Goal: Task Accomplishment & Management: Manage account settings

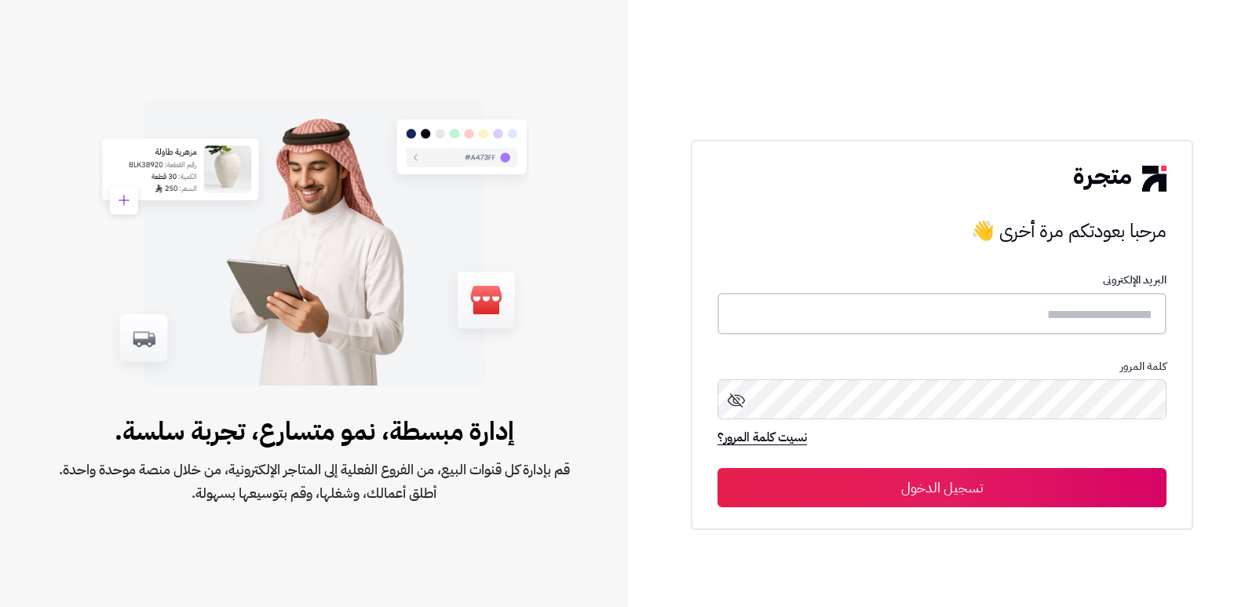
click at [1022, 309] on input "text" at bounding box center [942, 314] width 449 height 42
type input "****"
click at [718, 468] on button "تسجيل الدخول" at bounding box center [942, 487] width 449 height 39
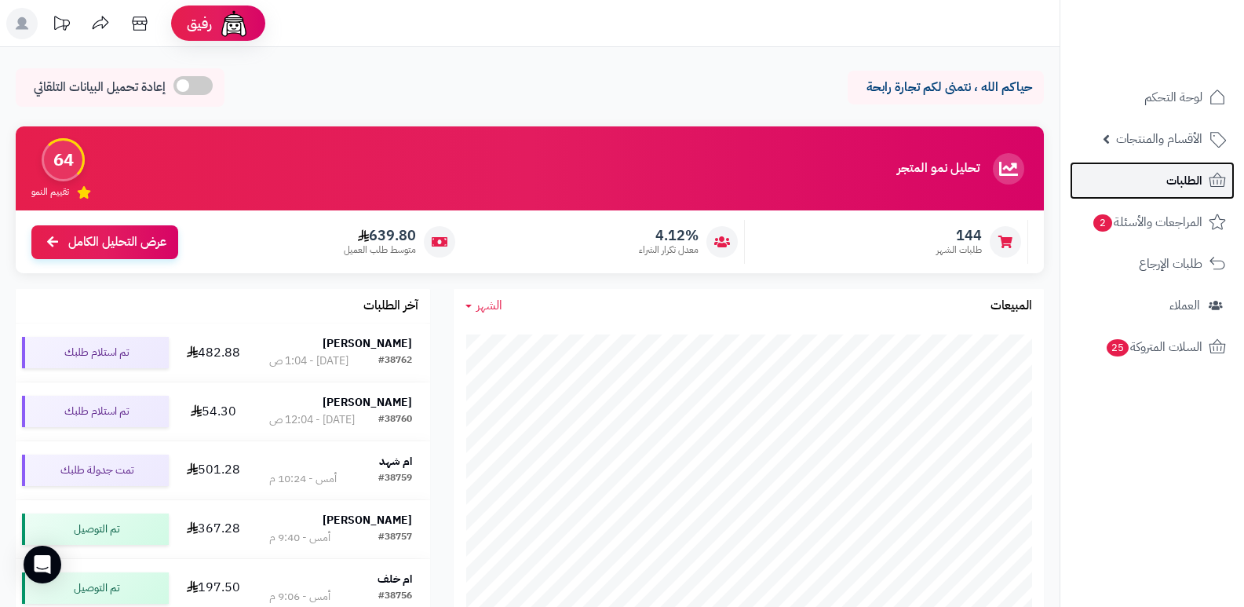
click at [1175, 182] on span "الطلبات" at bounding box center [1185, 181] width 36 height 22
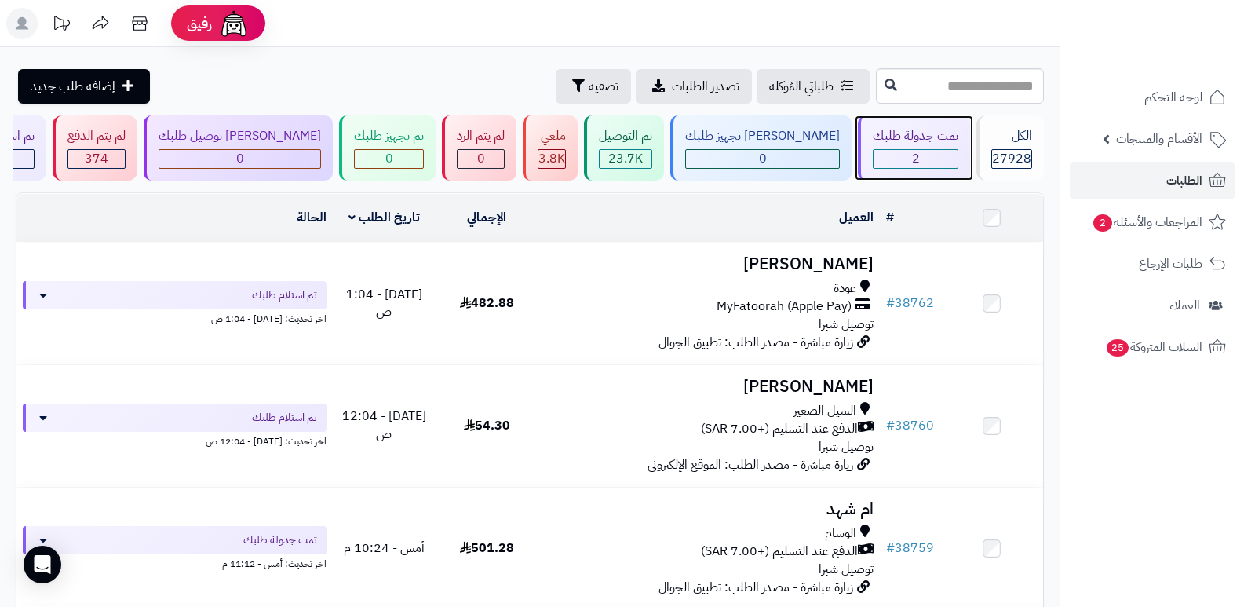
click at [905, 126] on div "تمت جدولة طلبك 2" at bounding box center [914, 147] width 112 height 65
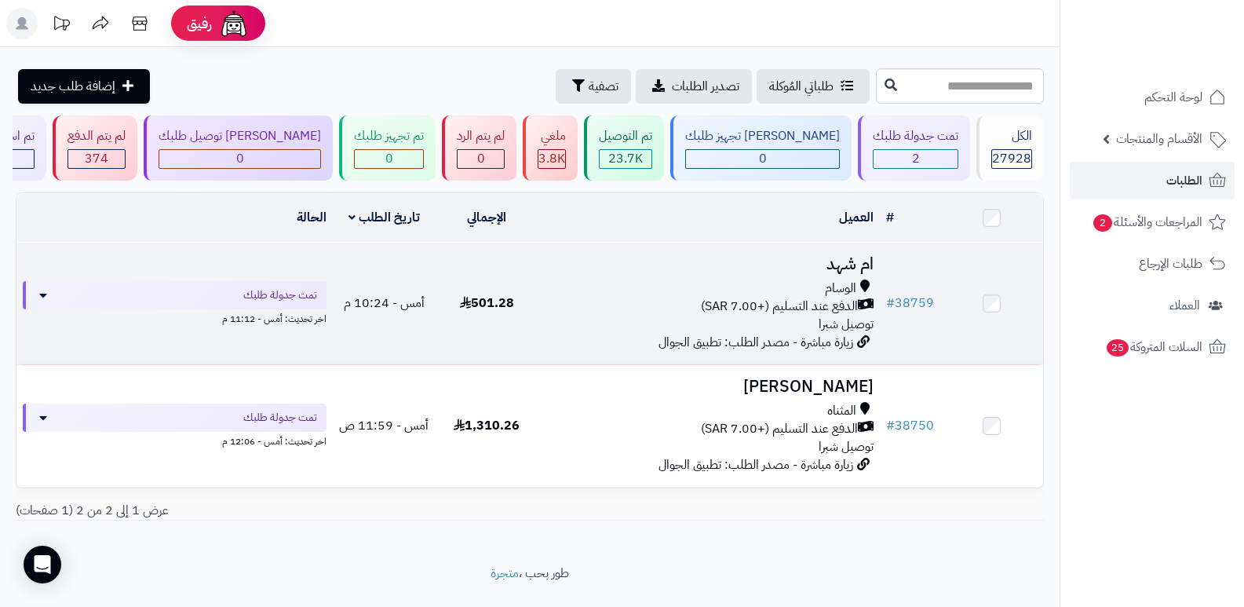
click at [854, 255] on h3 "ام شهد" at bounding box center [710, 264] width 330 height 18
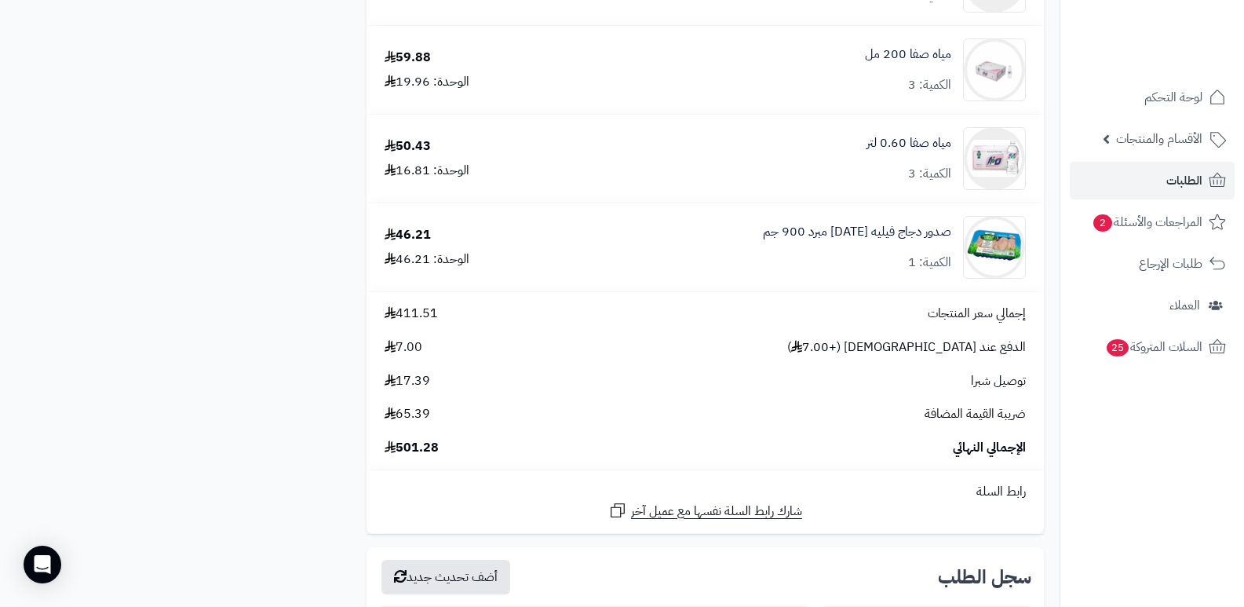
scroll to position [1806, 0]
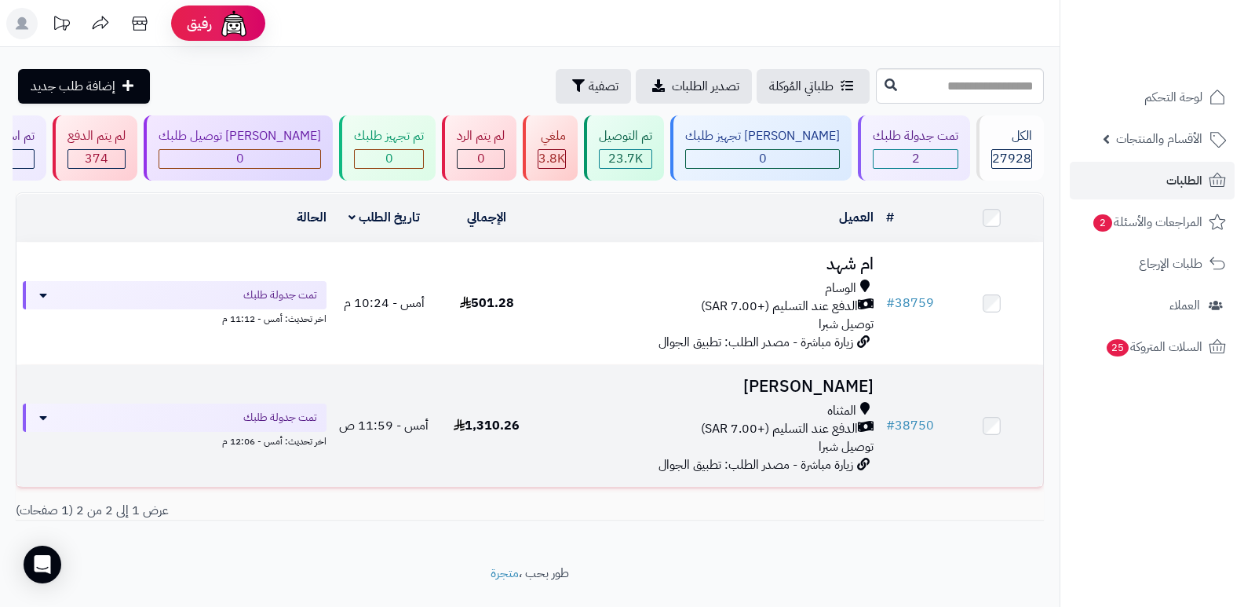
click at [849, 382] on h3 "[PERSON_NAME]" at bounding box center [710, 387] width 330 height 18
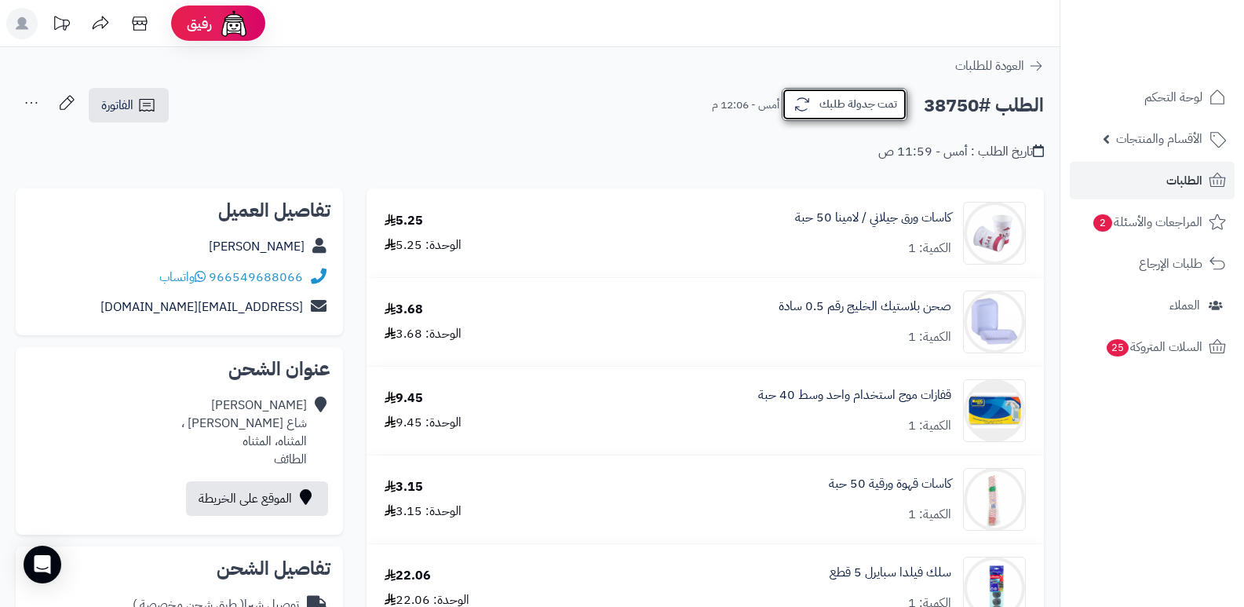
click at [853, 91] on button "تمت جدولة طلبك" at bounding box center [845, 104] width 126 height 33
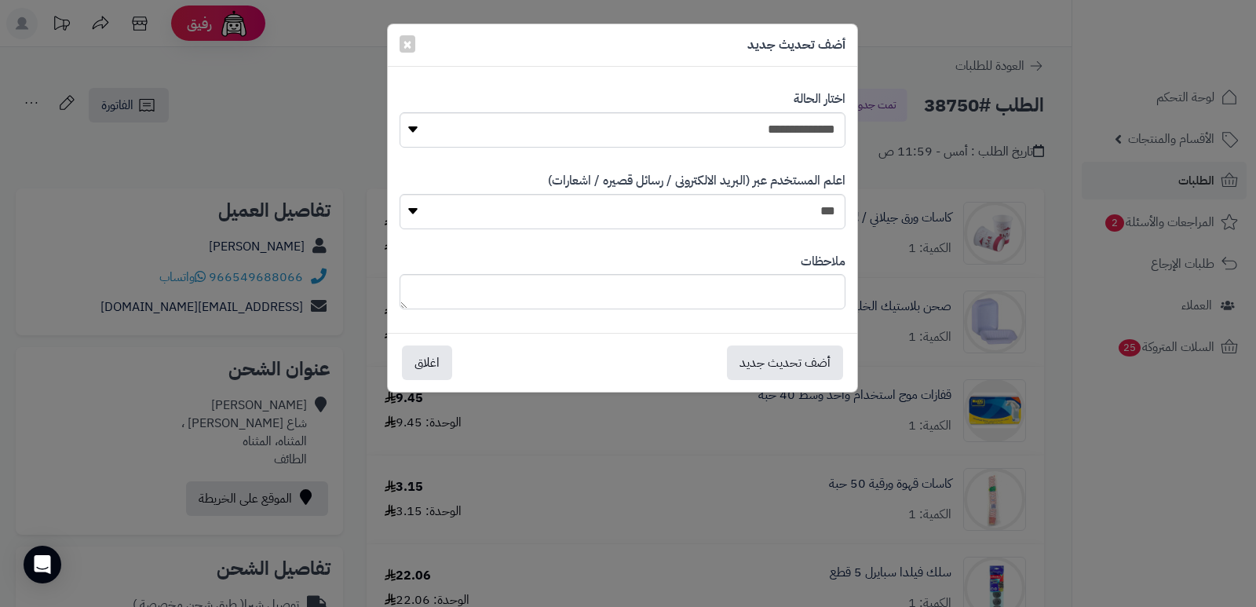
click at [794, 148] on div "**********" at bounding box center [623, 119] width 446 height 81
click at [788, 141] on select "**********" at bounding box center [623, 129] width 446 height 35
select select "*"
click at [400, 112] on select "**********" at bounding box center [623, 129] width 446 height 35
click at [779, 287] on textarea at bounding box center [623, 291] width 446 height 35
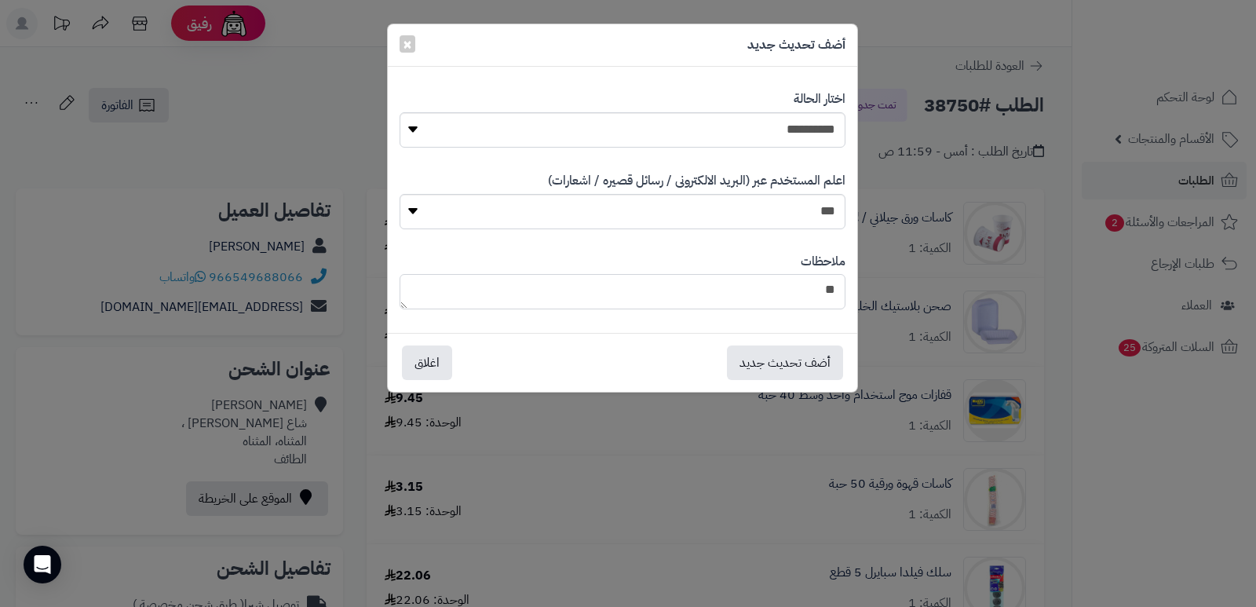
type textarea "*"
type textarea "****"
click at [771, 357] on button "أضف تحديث جديد" at bounding box center [785, 362] width 116 height 35
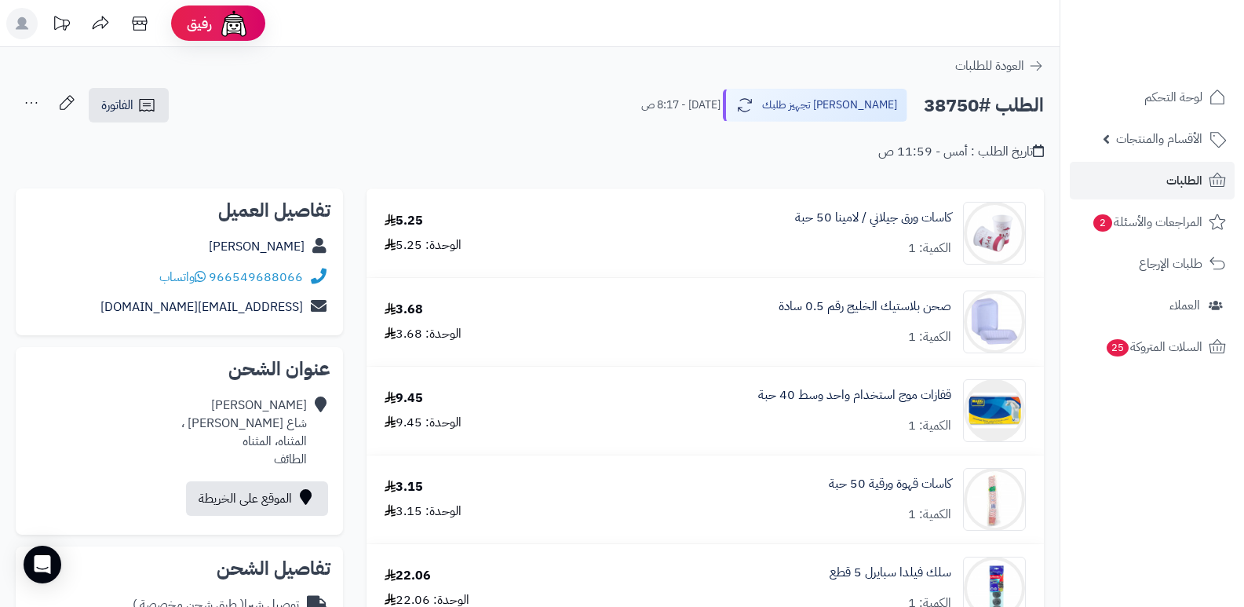
click at [22, 105] on icon at bounding box center [31, 102] width 31 height 31
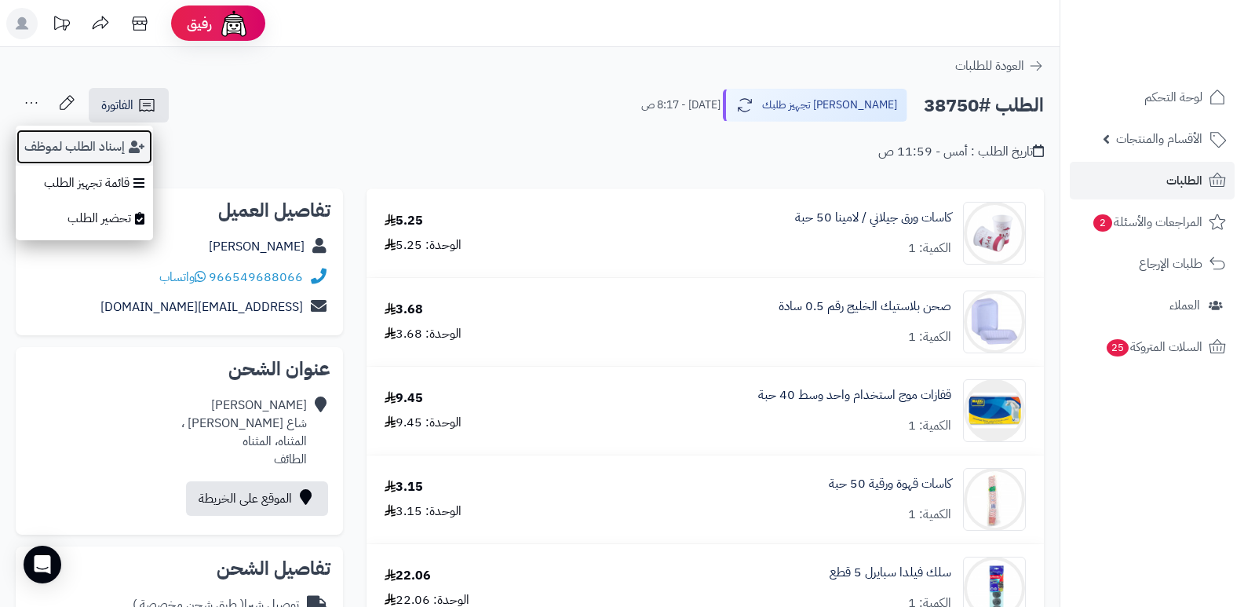
click at [25, 138] on button "إسناد الطلب لموظف" at bounding box center [84, 147] width 137 height 36
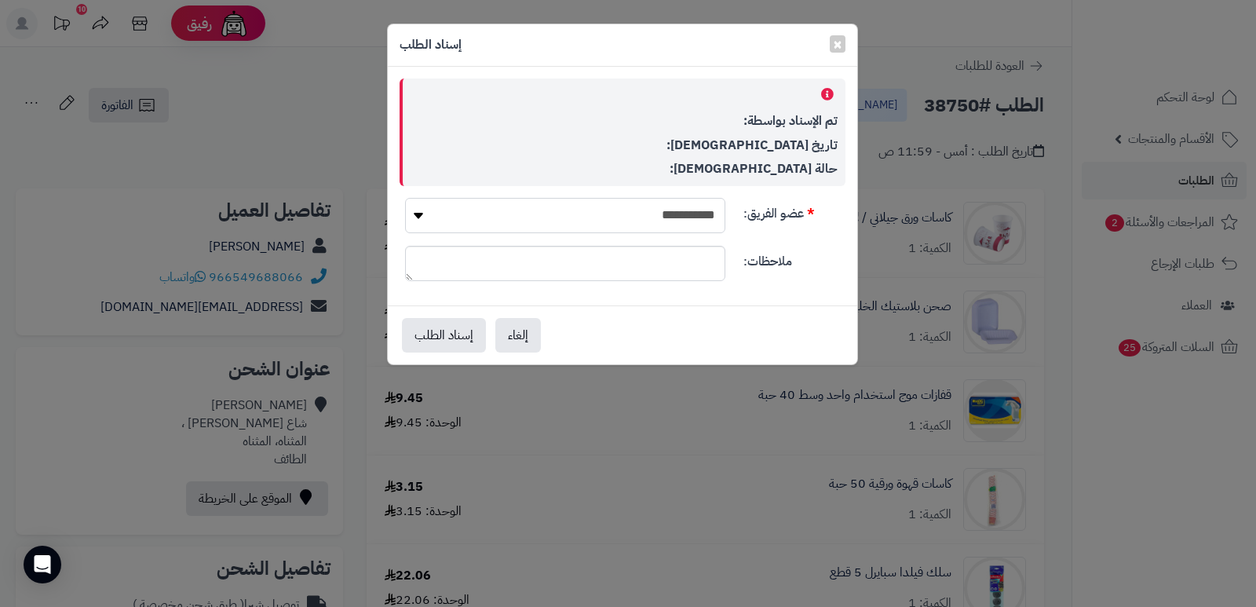
click at [578, 214] on select "**********" at bounding box center [565, 215] width 320 height 35
select select "**"
click at [405, 198] on select "**********" at bounding box center [565, 215] width 320 height 35
click at [456, 327] on button "إسناد الطلب" at bounding box center [444, 334] width 84 height 35
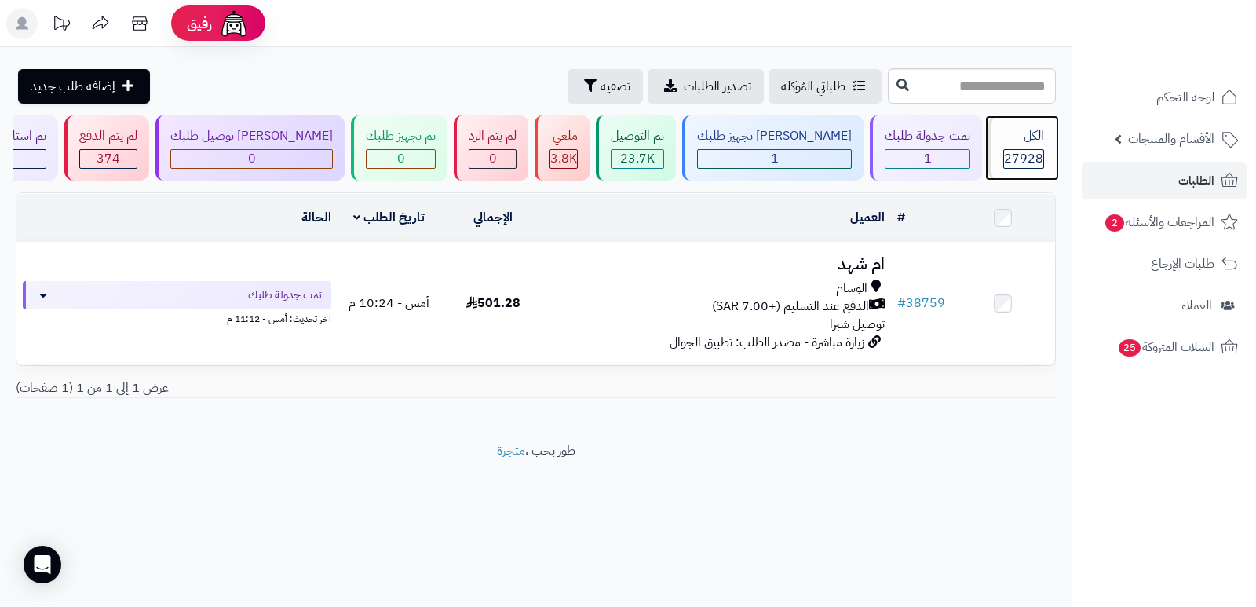
click at [1020, 148] on div "الكل 27928" at bounding box center [1022, 147] width 68 height 65
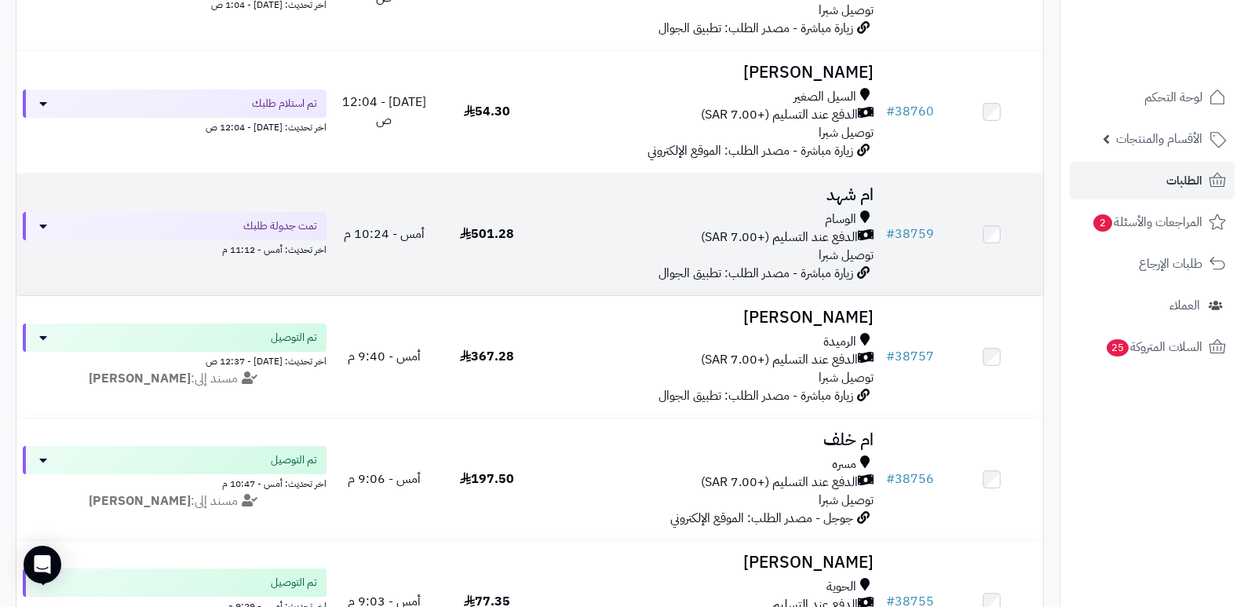
scroll to position [157, 0]
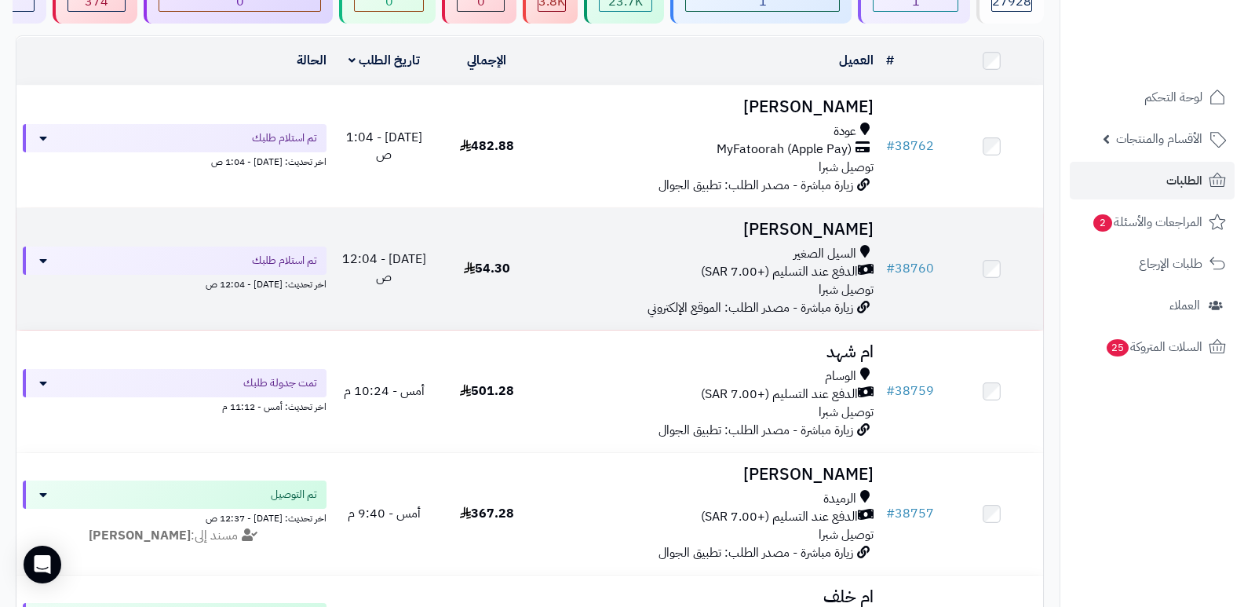
click at [851, 221] on h3 "[PERSON_NAME]" at bounding box center [710, 230] width 330 height 18
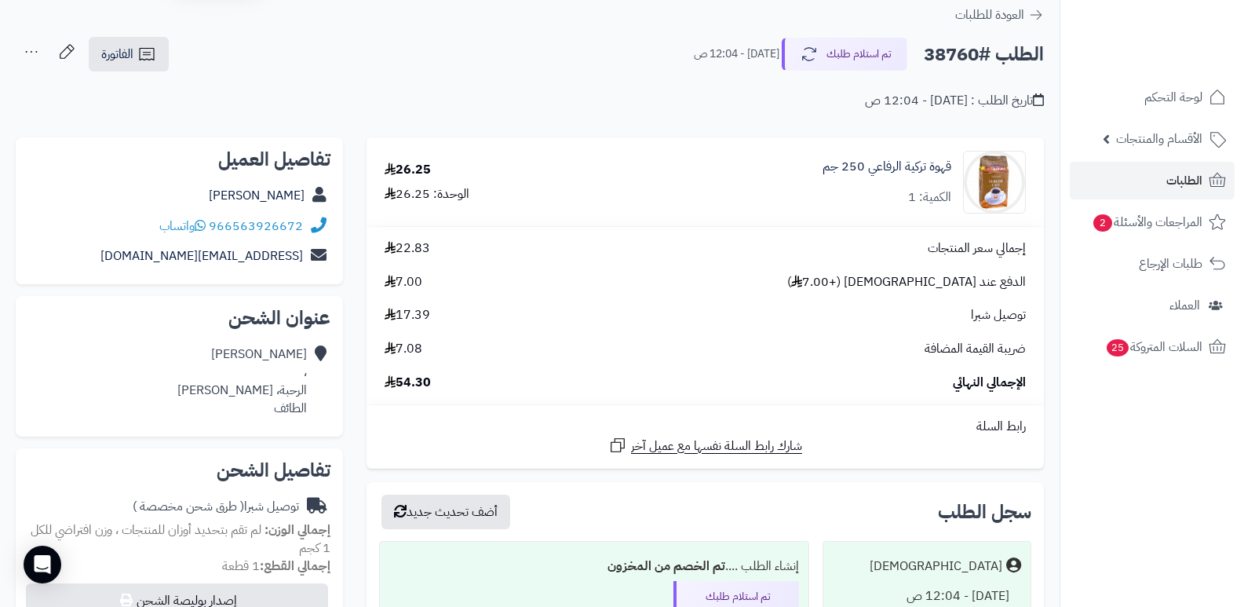
scroll to position [79, 0]
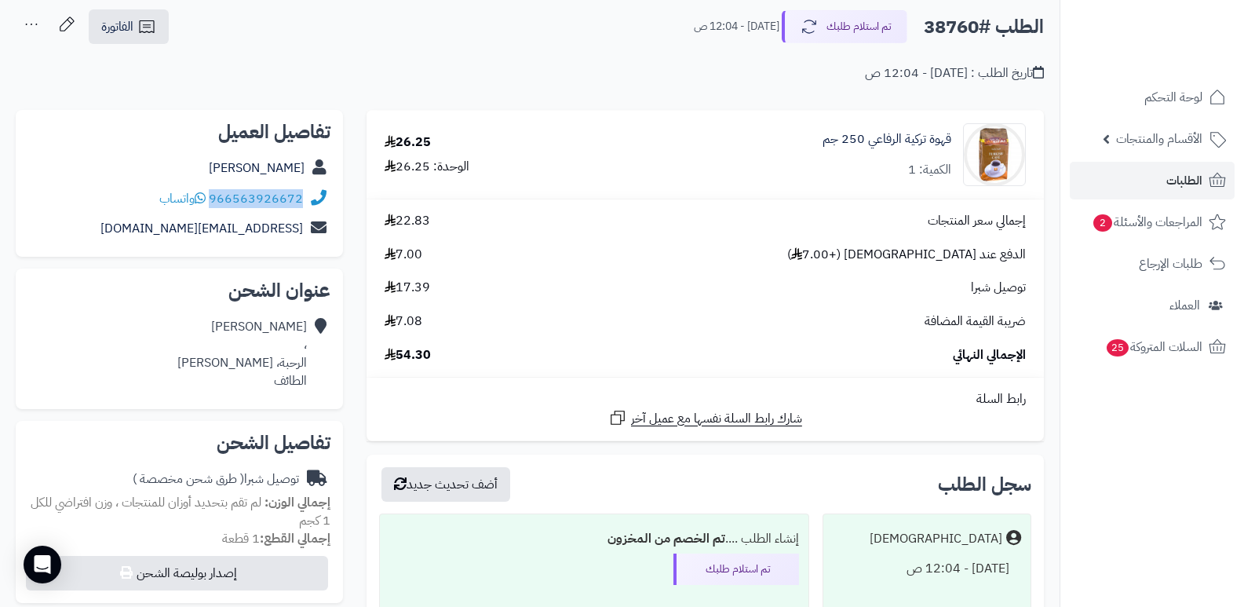
drag, startPoint x: 211, startPoint y: 196, endPoint x: 312, endPoint y: 199, distance: 100.5
click at [312, 199] on div "966563926672 واتساب" at bounding box center [179, 199] width 302 height 31
copy div "966563926672"
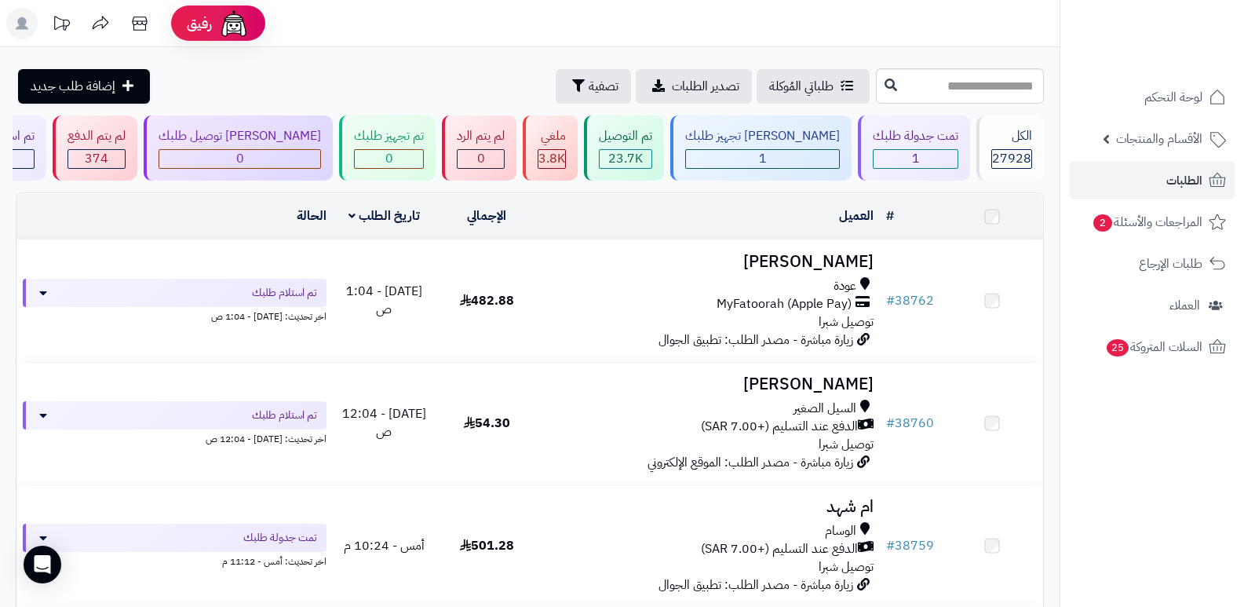
scroll to position [157, 0]
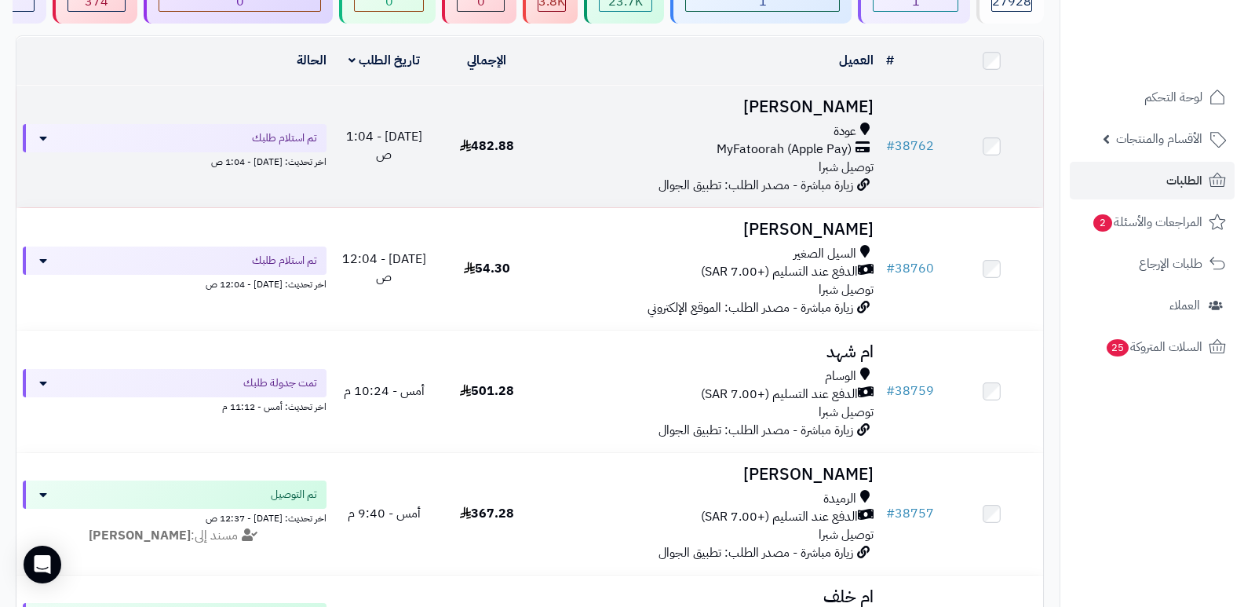
click at [824, 104] on h3 "[PERSON_NAME]" at bounding box center [710, 107] width 330 height 18
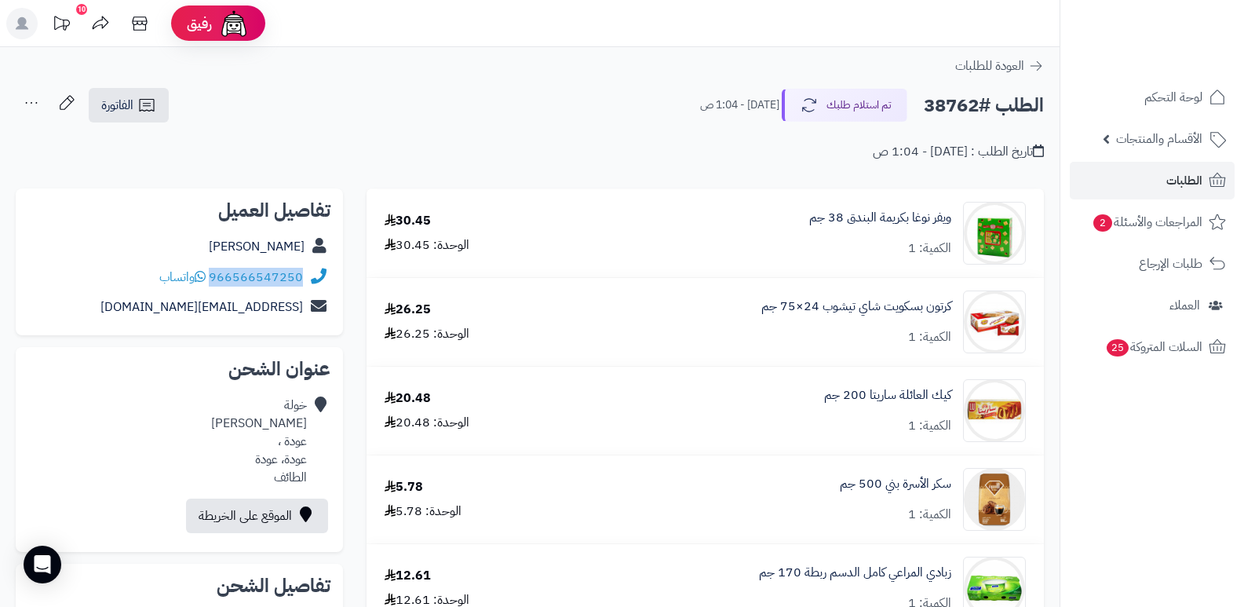
drag, startPoint x: 211, startPoint y: 272, endPoint x: 306, endPoint y: 281, distance: 95.4
click at [306, 281] on div "966566547250 واتساب" at bounding box center [179, 277] width 302 height 31
copy div "966566547250"
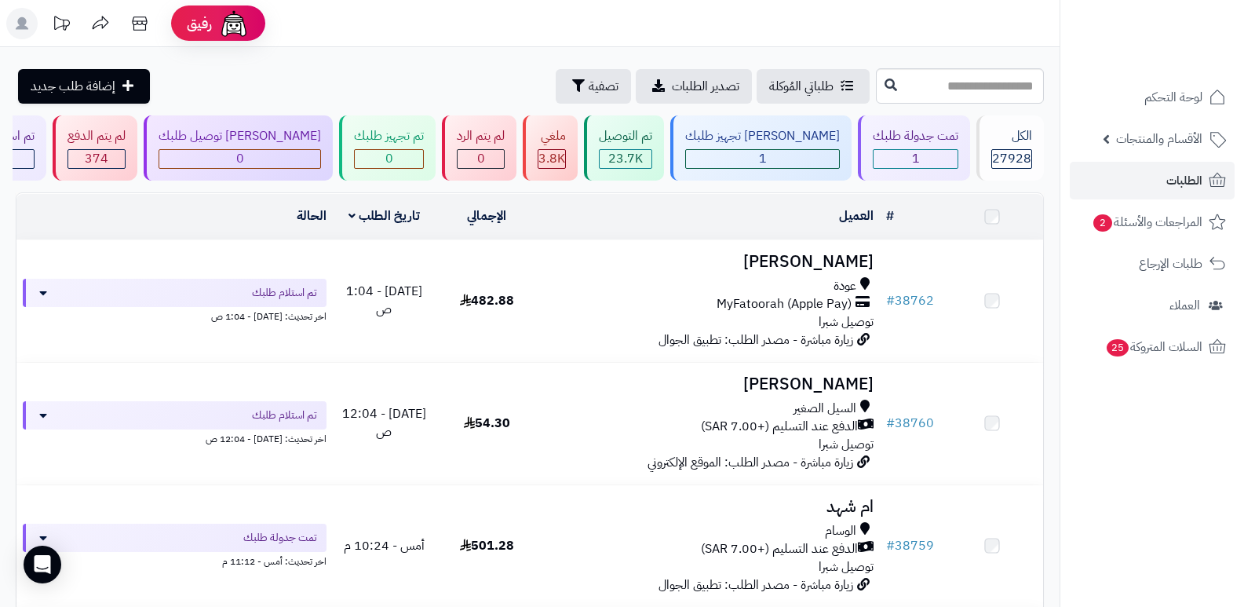
scroll to position [157, 0]
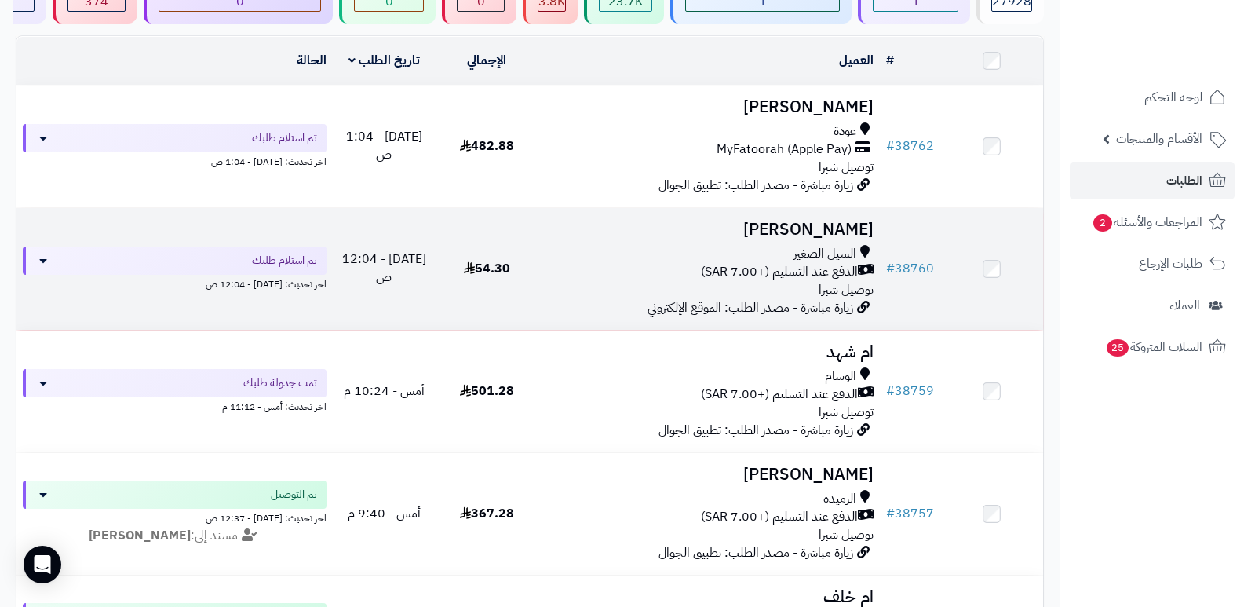
click at [823, 221] on h3 "[PERSON_NAME]" at bounding box center [710, 230] width 330 height 18
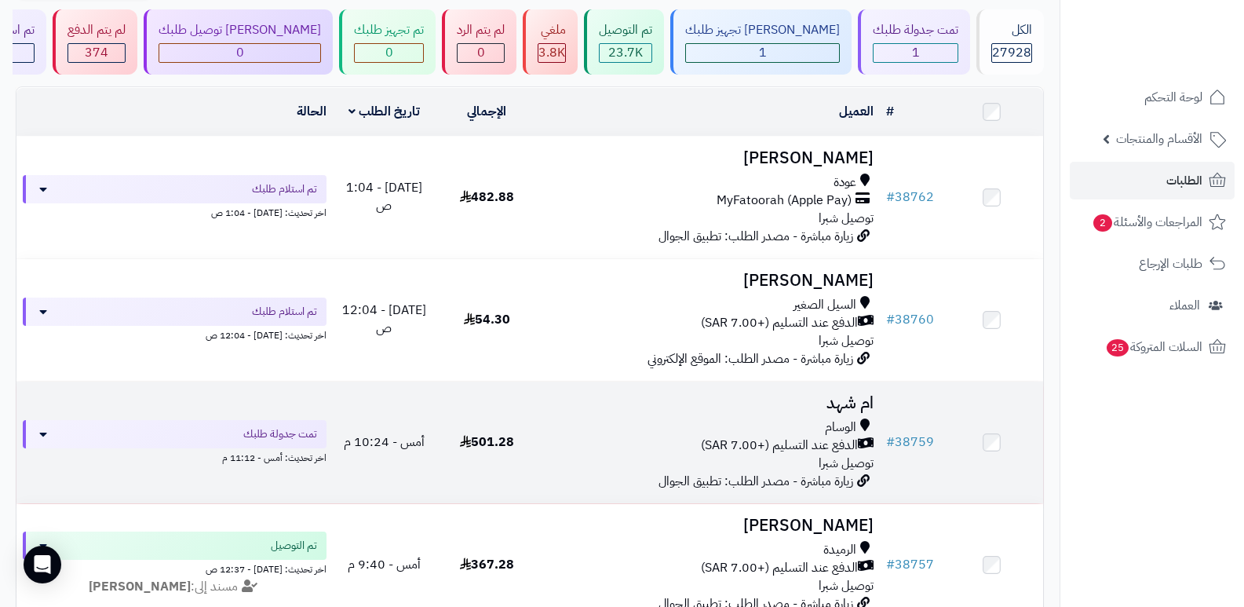
scroll to position [79, 0]
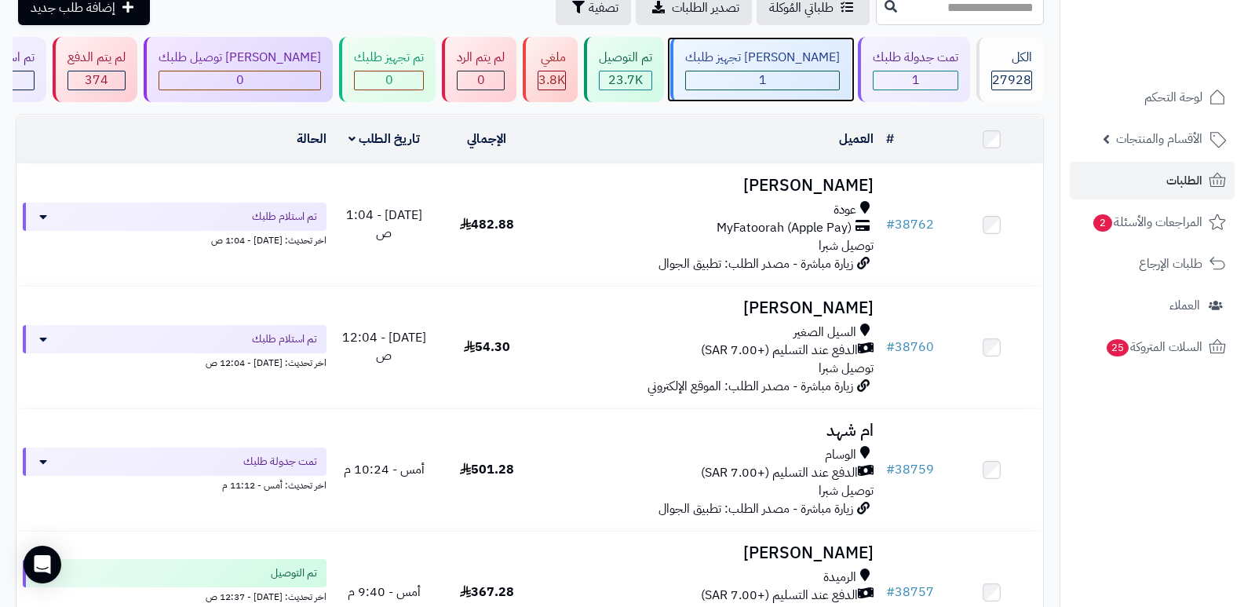
click at [761, 61] on div "جاري تجهيز طلبك" at bounding box center [762, 58] width 155 height 18
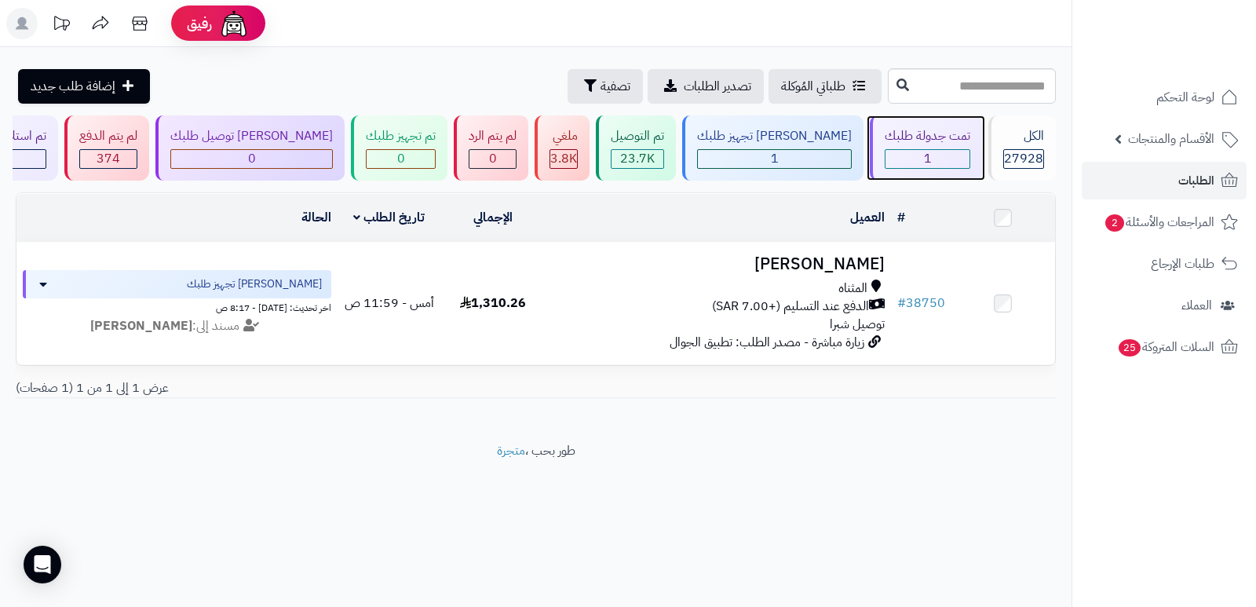
click at [921, 144] on div "تمت جدولة طلبك" at bounding box center [928, 136] width 86 height 18
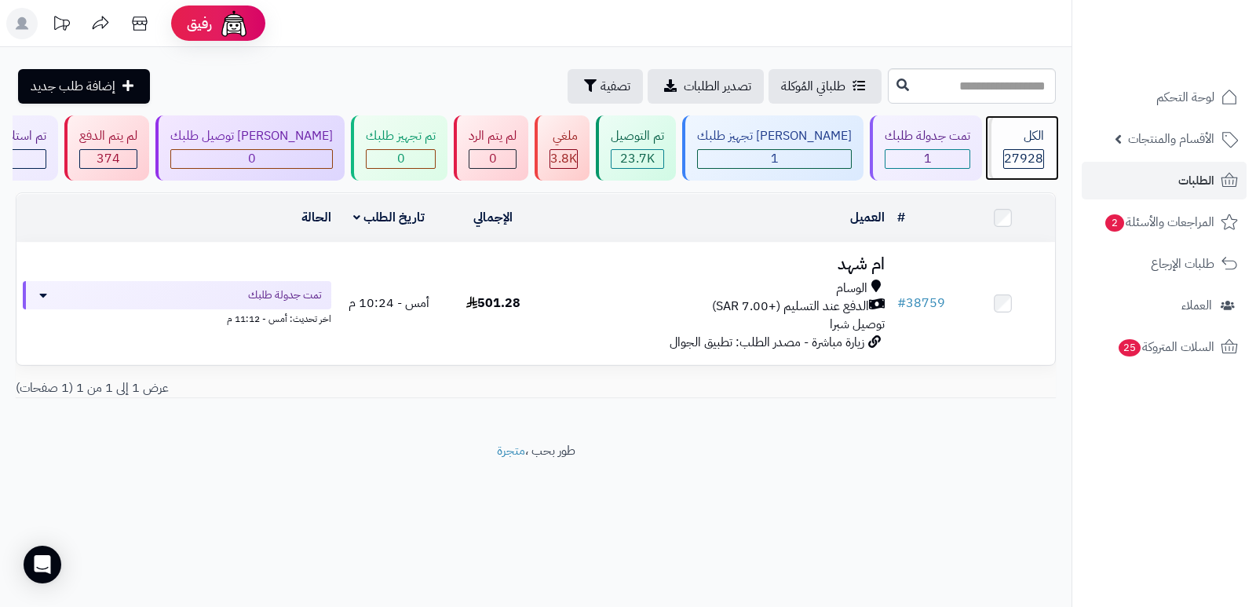
click at [1004, 170] on div "الكل 27928" at bounding box center [1022, 147] width 68 height 65
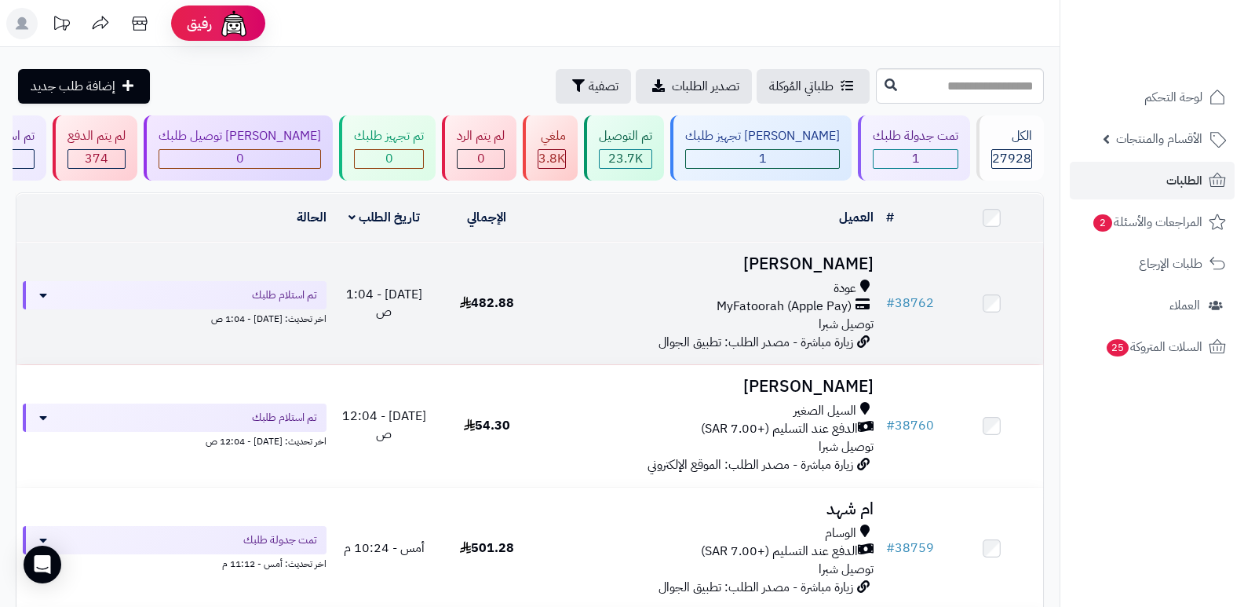
click at [827, 261] on h3 "[PERSON_NAME]" at bounding box center [710, 264] width 330 height 18
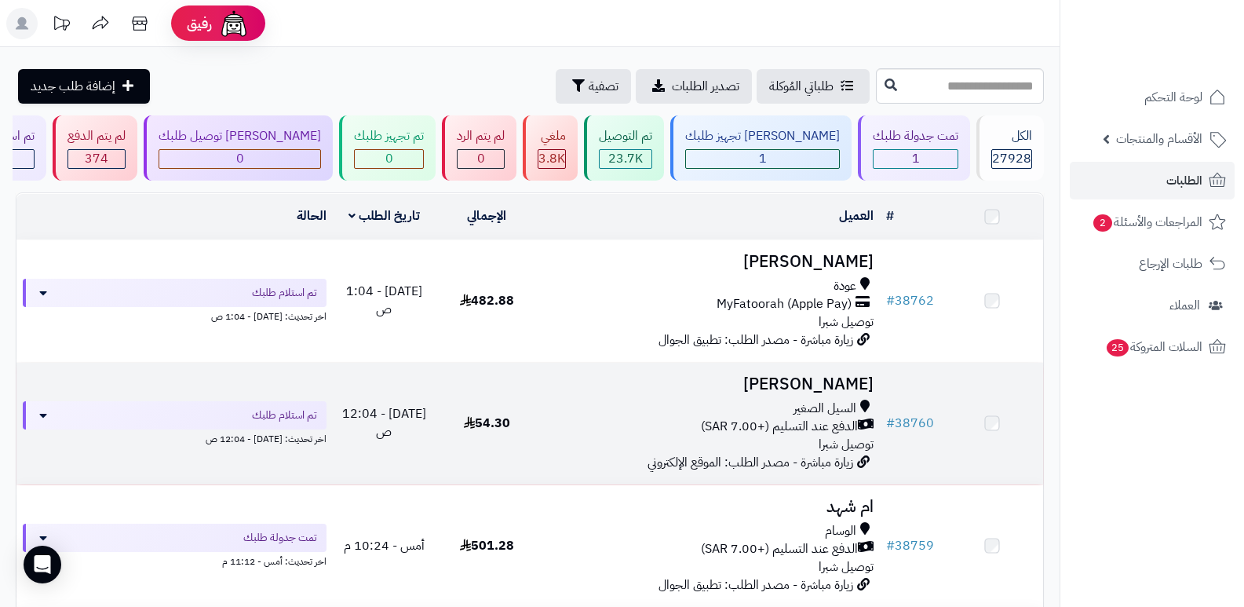
drag, startPoint x: 0, startPoint y: 0, endPoint x: 837, endPoint y: 396, distance: 925.7
click at [837, 393] on h3 "[PERSON_NAME]" at bounding box center [710, 384] width 330 height 18
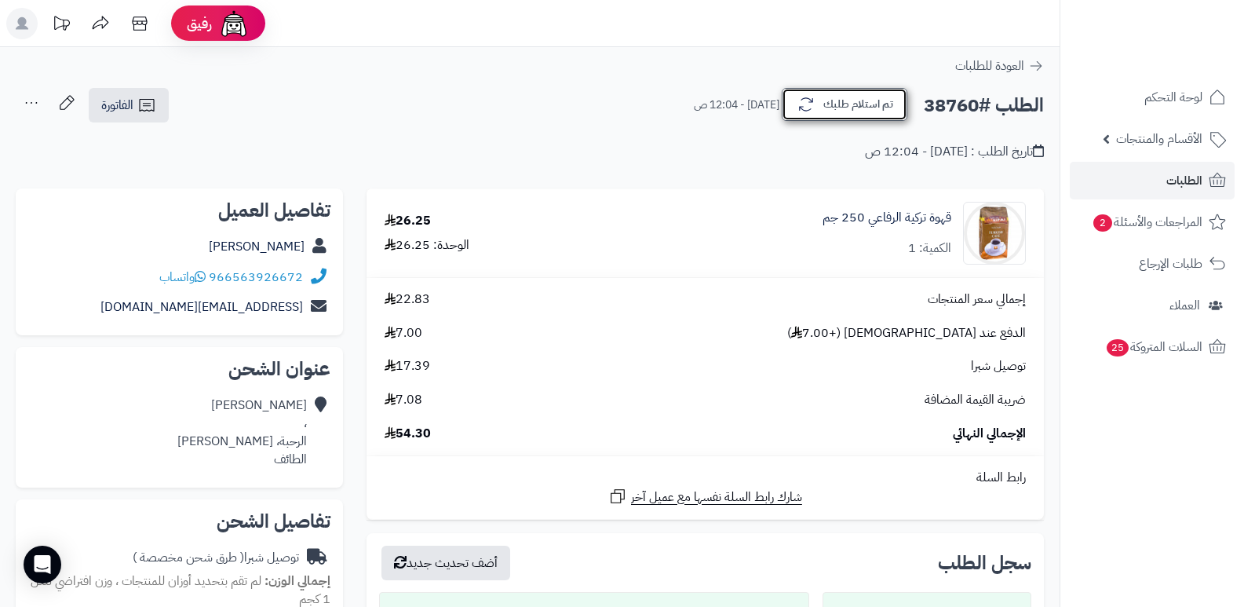
click at [857, 120] on button "تم استلام طلبك" at bounding box center [845, 104] width 126 height 33
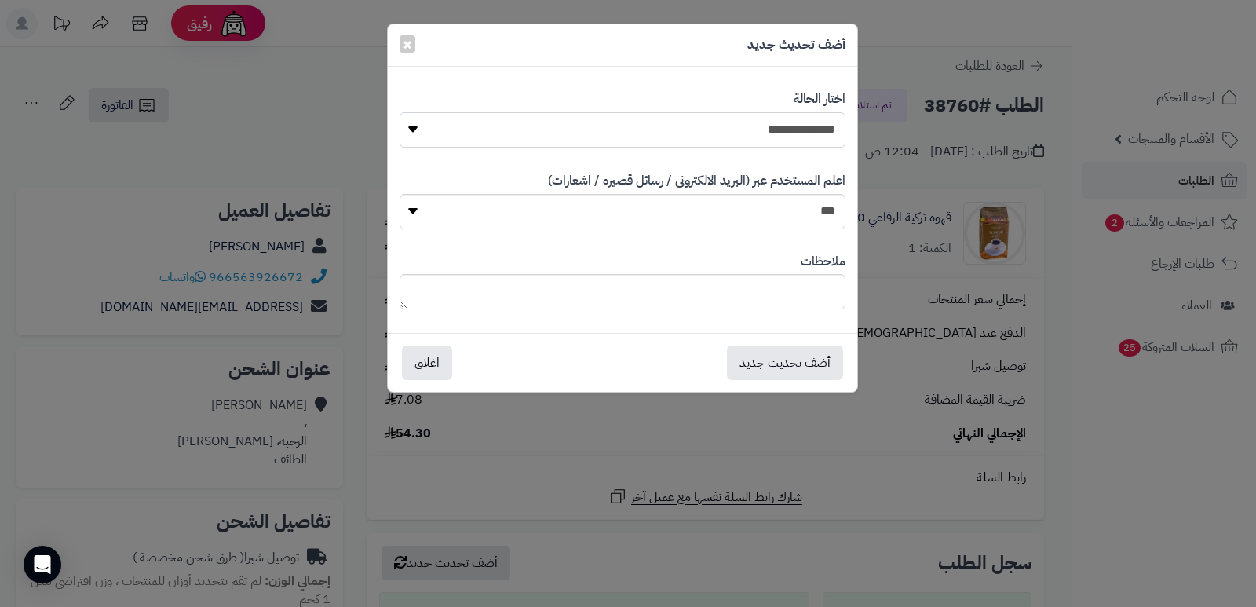
click at [803, 143] on select "**********" at bounding box center [623, 129] width 446 height 35
click at [1163, 452] on div "**********" at bounding box center [628, 303] width 1256 height 607
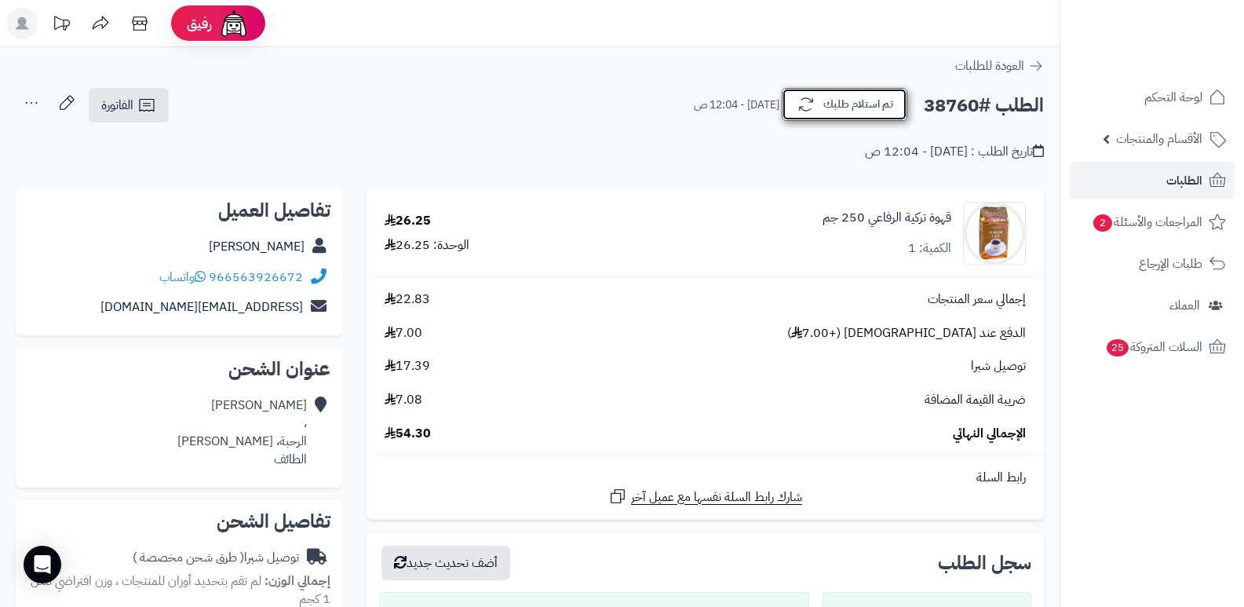
click at [828, 107] on button "تم استلام طلبك" at bounding box center [845, 104] width 126 height 33
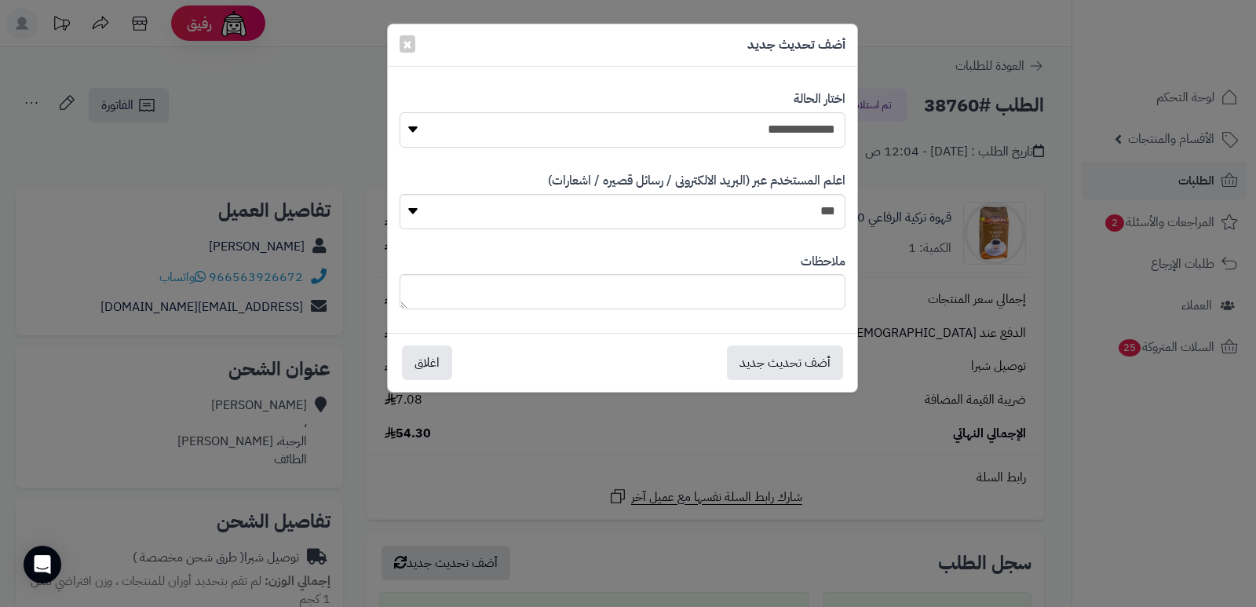
click at [792, 130] on select "**********" at bounding box center [623, 129] width 446 height 35
select select "*"
click at [400, 112] on select "**********" at bounding box center [623, 129] width 446 height 35
click at [787, 365] on button "أضف تحديث جديد" at bounding box center [785, 362] width 116 height 35
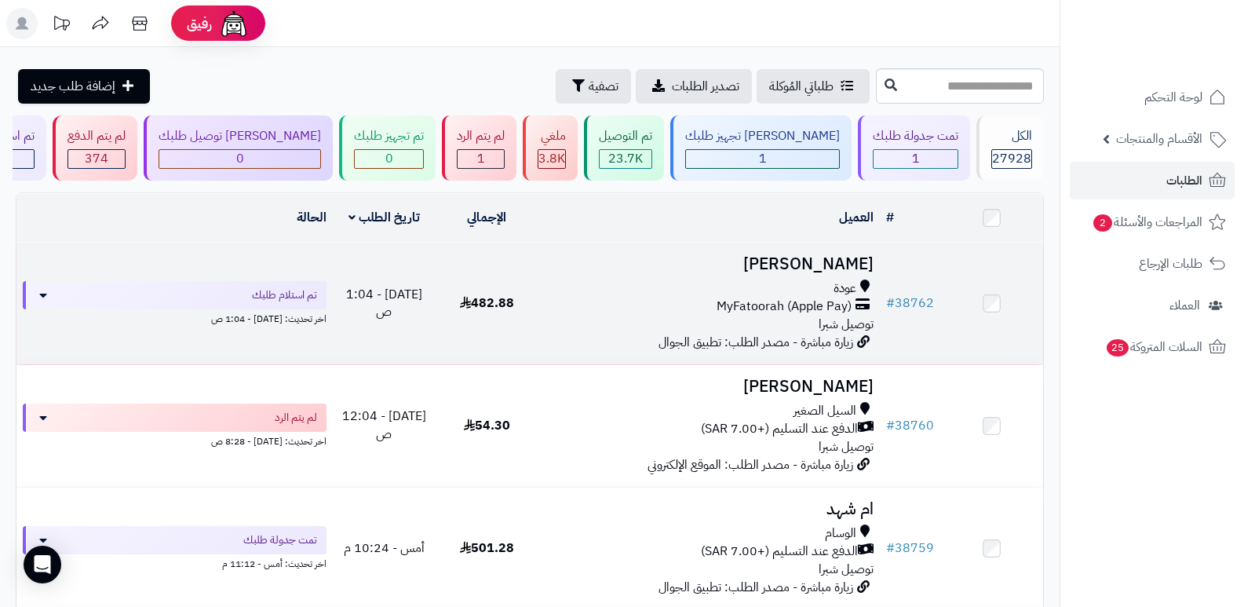
click at [824, 268] on h3 "[PERSON_NAME]" at bounding box center [710, 264] width 330 height 18
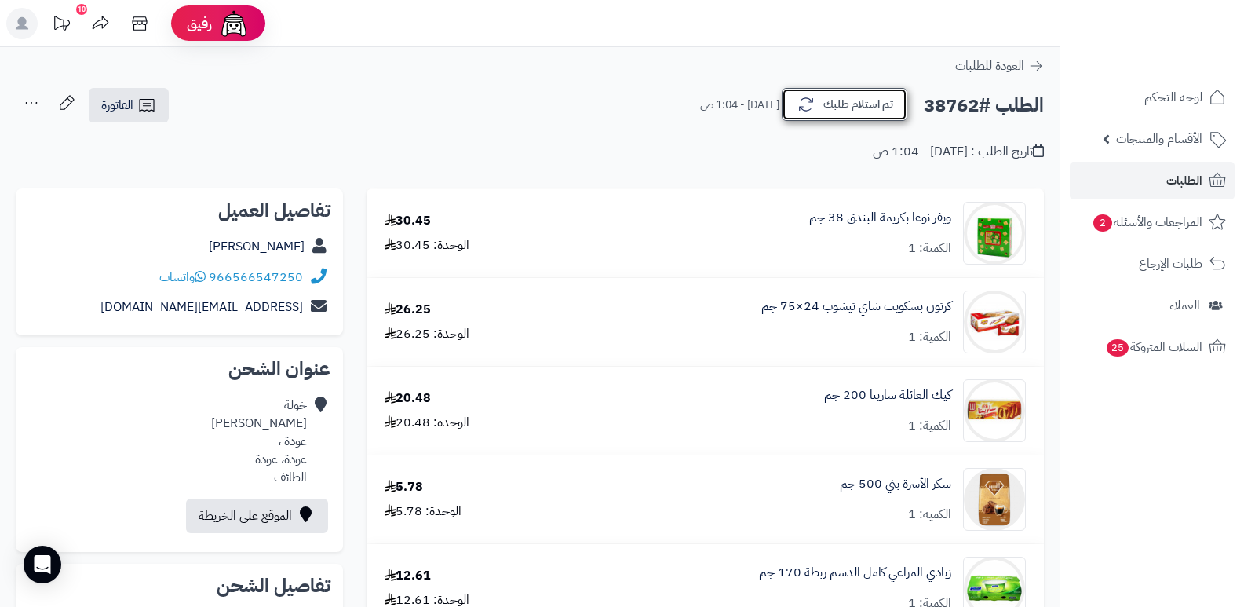
click at [844, 115] on button "تم استلام طلبك" at bounding box center [845, 104] width 126 height 33
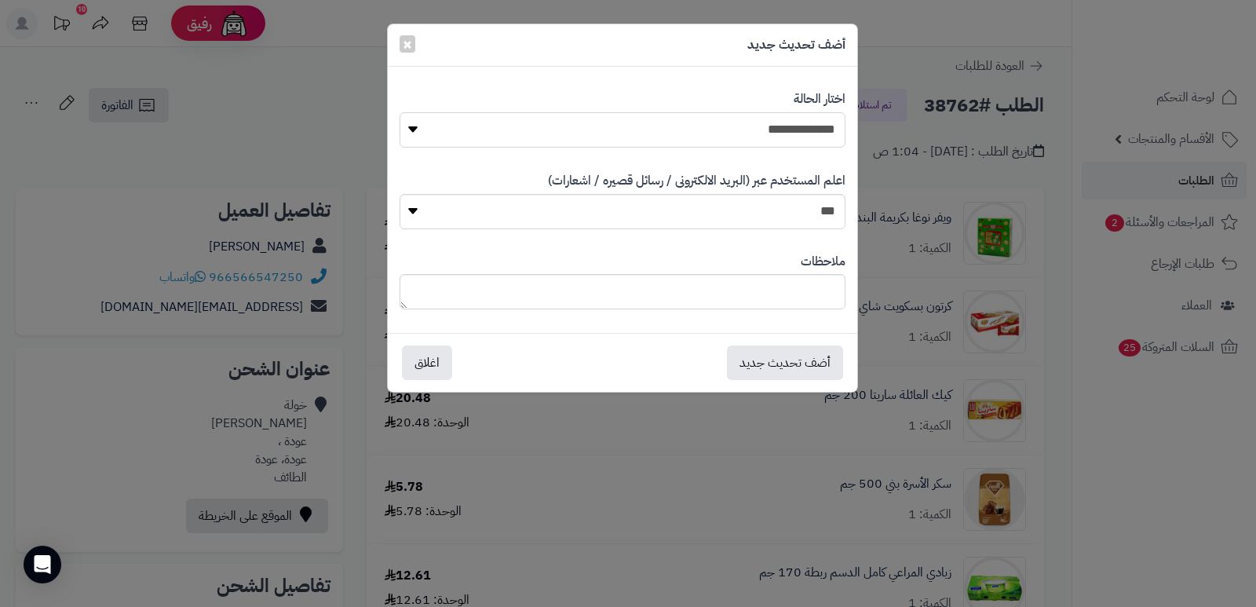
click at [813, 133] on select "**********" at bounding box center [623, 129] width 446 height 35
select select "*"
click at [400, 112] on select "**********" at bounding box center [623, 129] width 446 height 35
click at [794, 299] on textarea at bounding box center [623, 291] width 446 height 35
type textarea "**********"
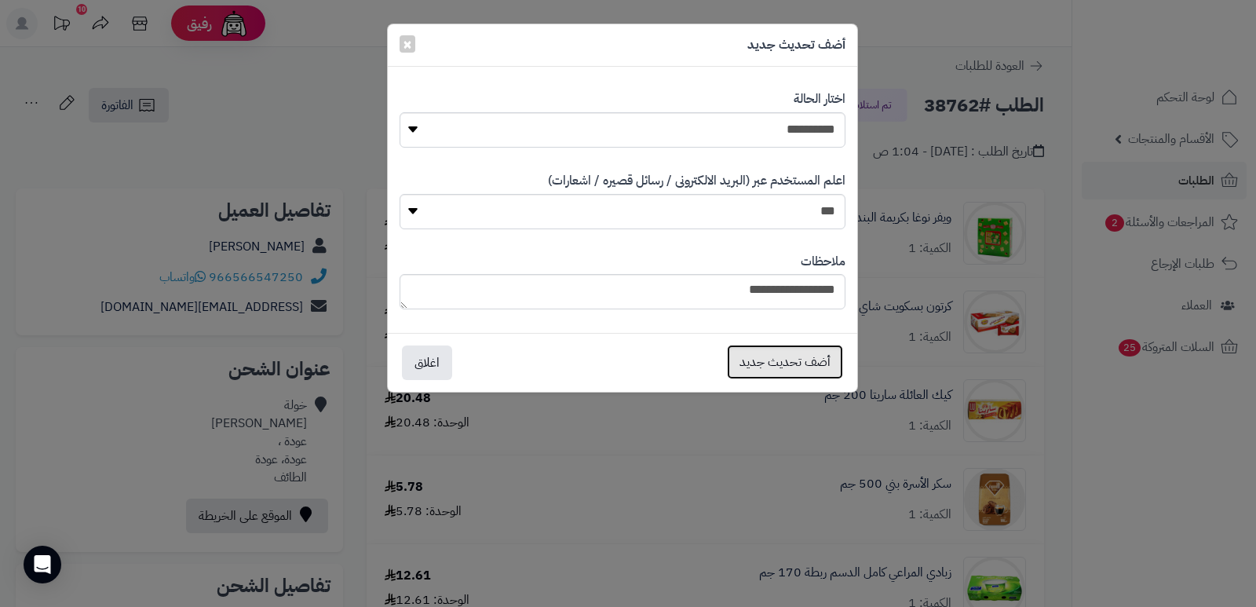
click at [777, 358] on button "أضف تحديث جديد" at bounding box center [785, 362] width 116 height 35
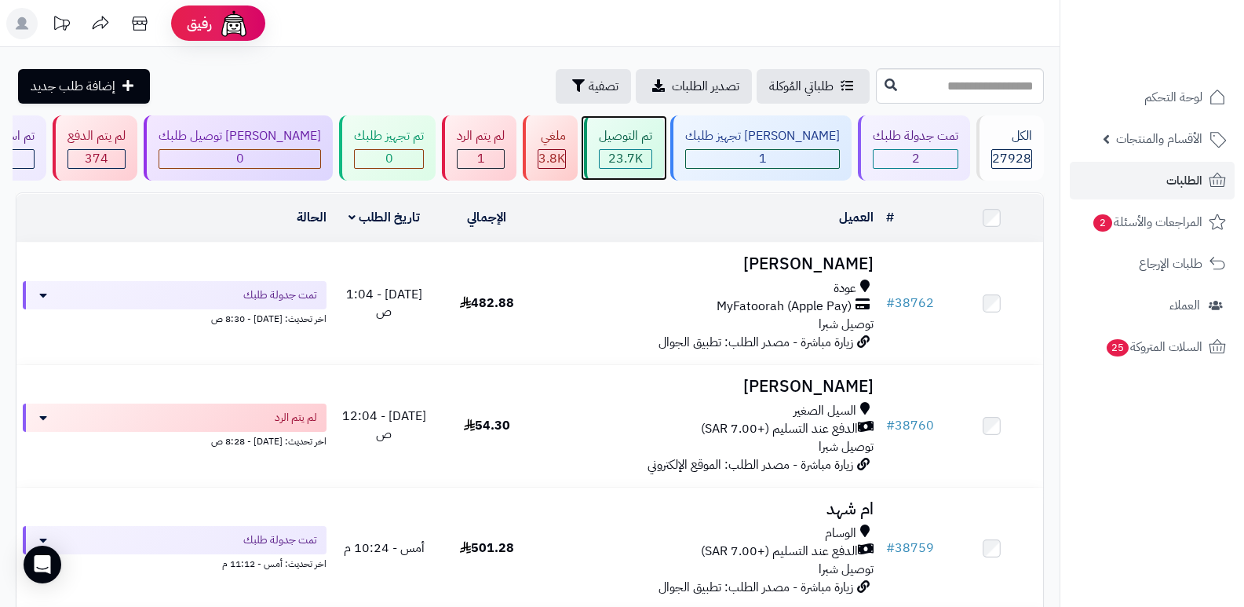
click at [643, 150] on span "23.7K" at bounding box center [625, 158] width 35 height 19
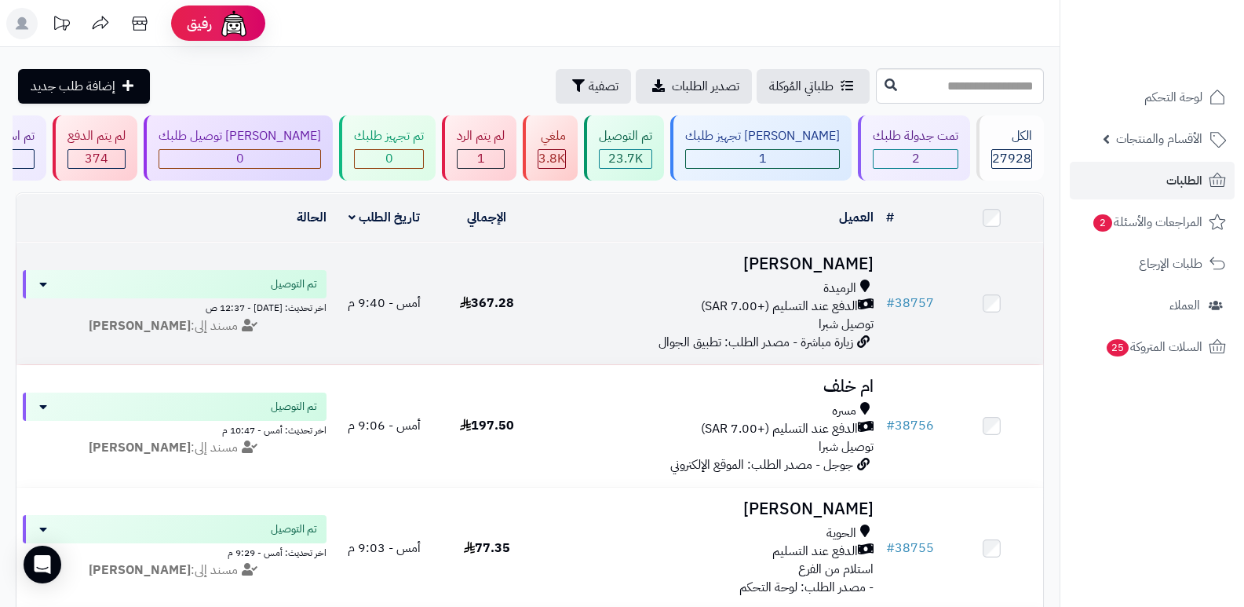
click at [795, 255] on h3 "عبدالله ابورياض" at bounding box center [710, 264] width 330 height 18
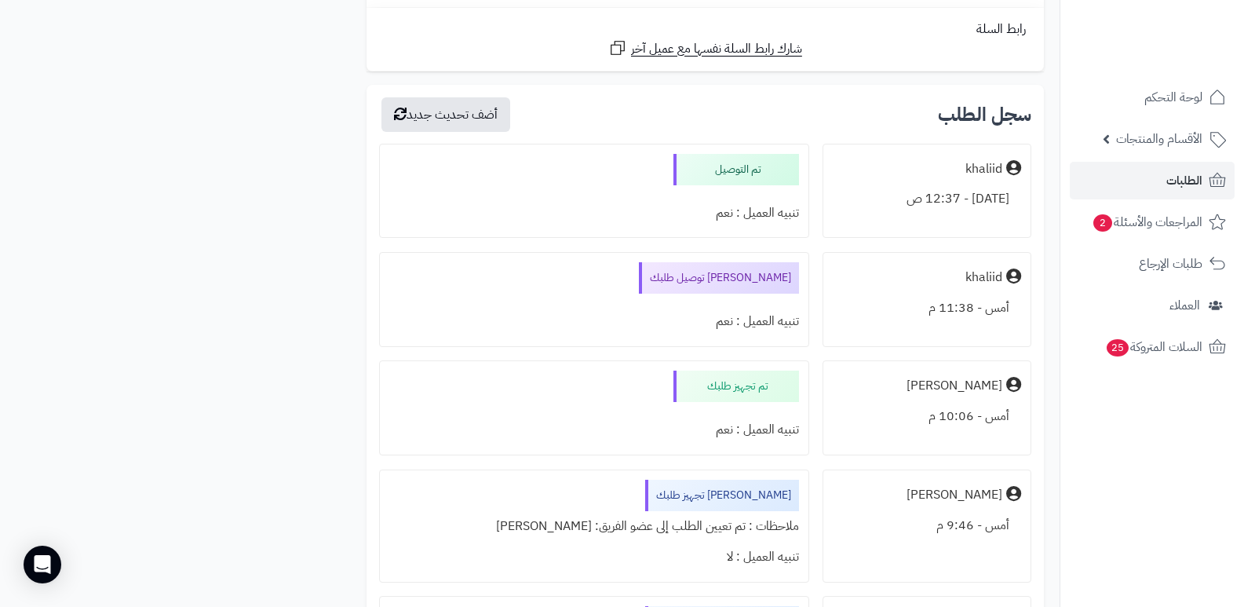
scroll to position [2355, 0]
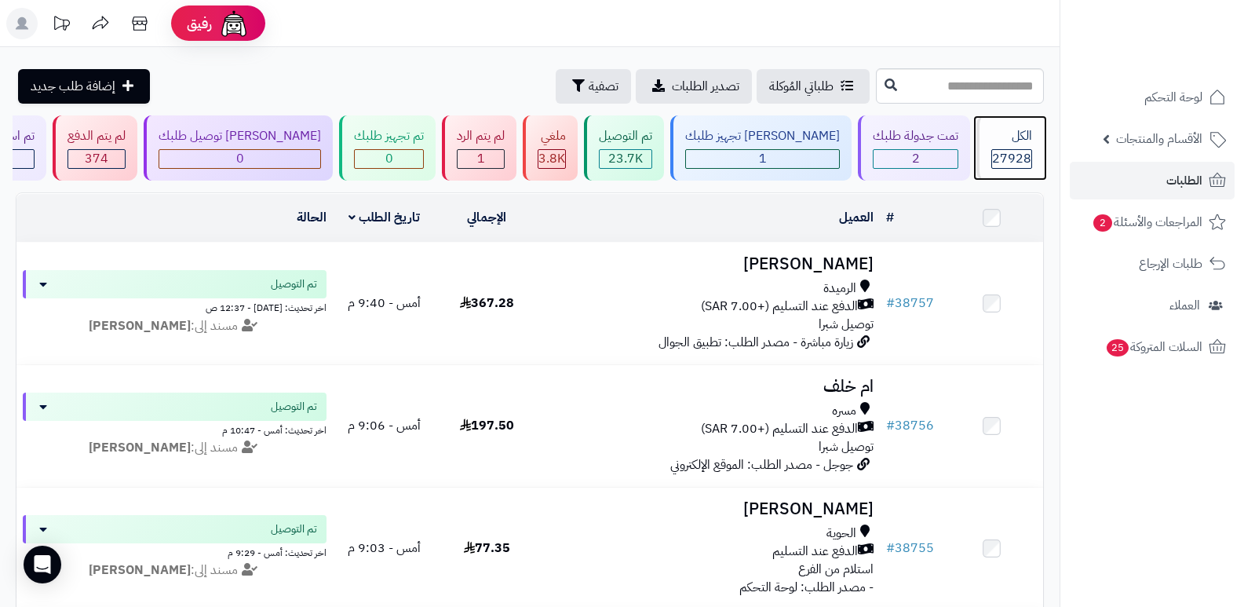
click at [999, 146] on div "الكل 27928" at bounding box center [1011, 147] width 68 height 65
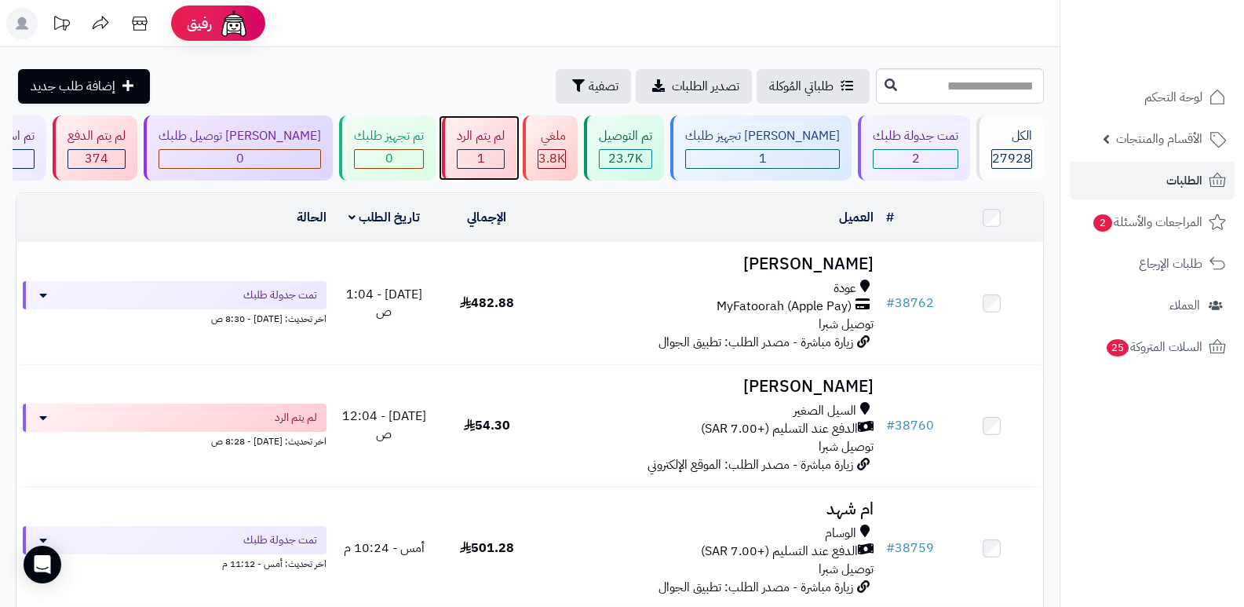
click at [504, 159] on div "1" at bounding box center [481, 159] width 46 height 18
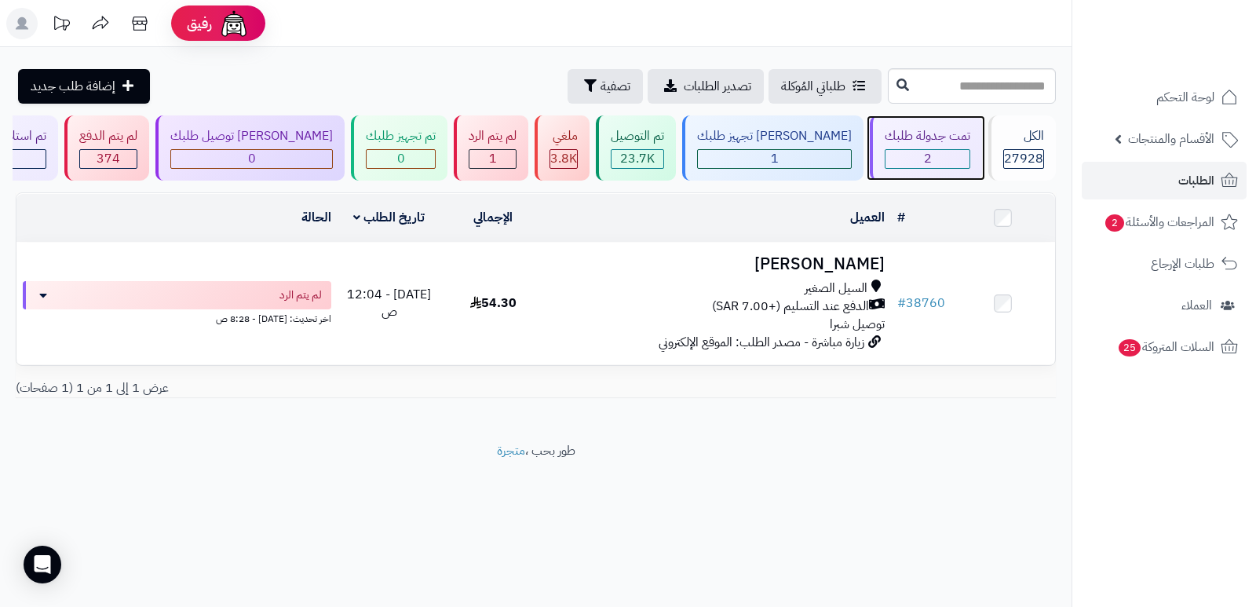
click at [916, 137] on div "تمت جدولة طلبك" at bounding box center [928, 136] width 86 height 18
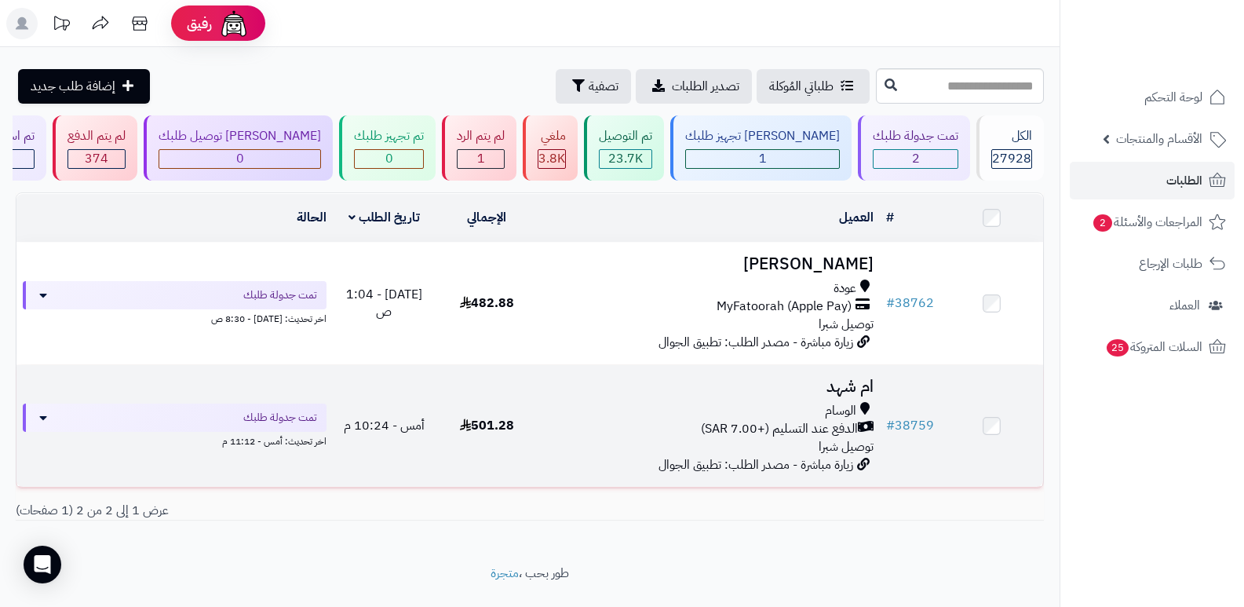
click at [853, 378] on h3 "ام شهد" at bounding box center [710, 387] width 330 height 18
click at [849, 381] on h3 "ام شهد" at bounding box center [710, 387] width 330 height 18
click at [867, 390] on h3 "ام شهد" at bounding box center [710, 387] width 330 height 18
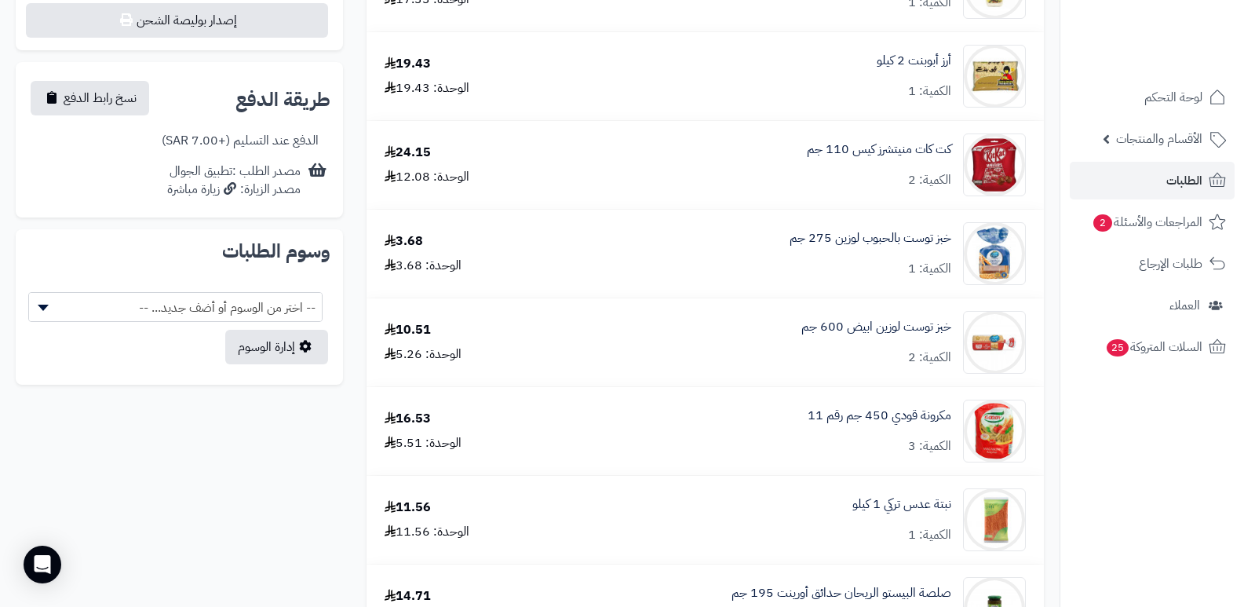
scroll to position [471, 0]
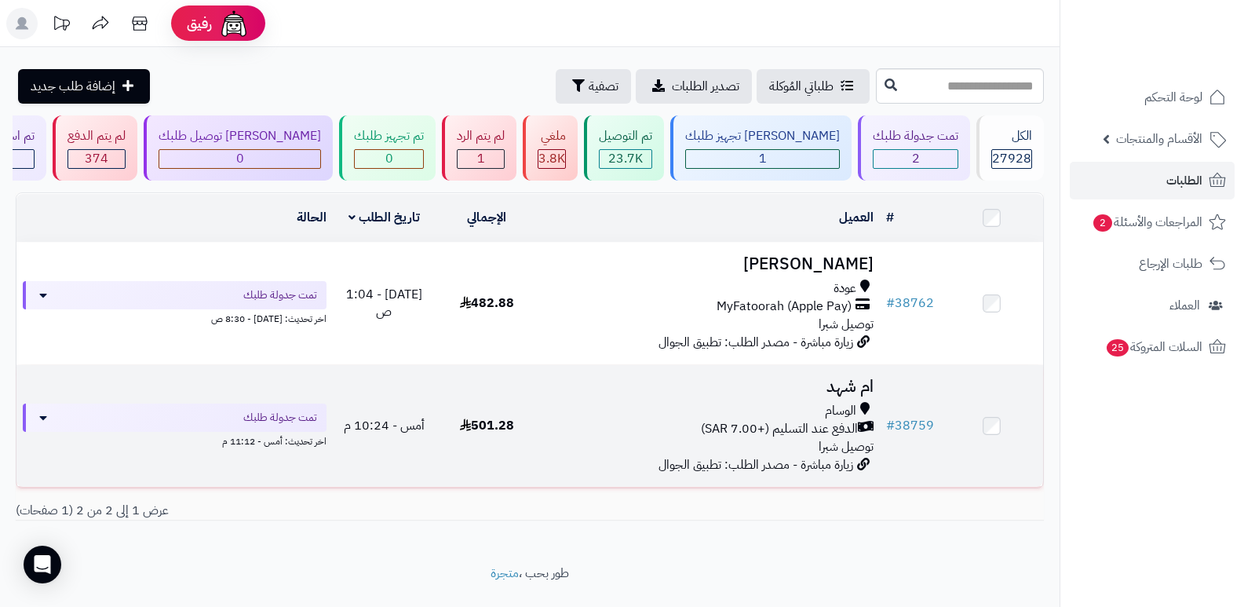
click at [844, 382] on h3 "ام شهد" at bounding box center [710, 387] width 330 height 18
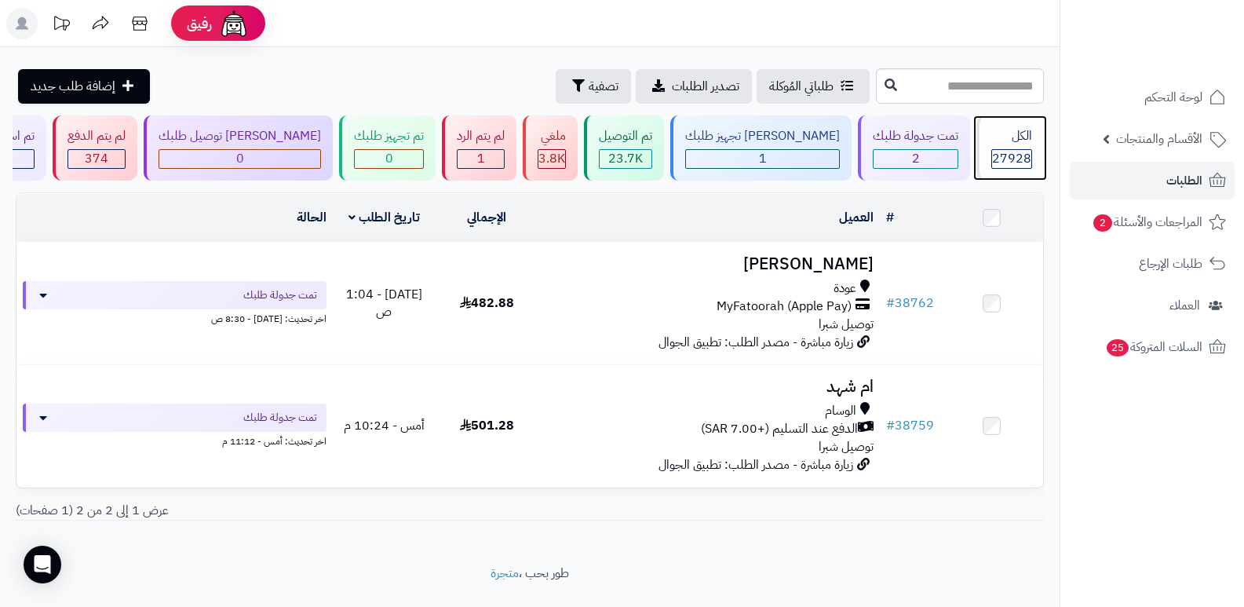
click at [996, 160] on span "27928" at bounding box center [1011, 158] width 39 height 19
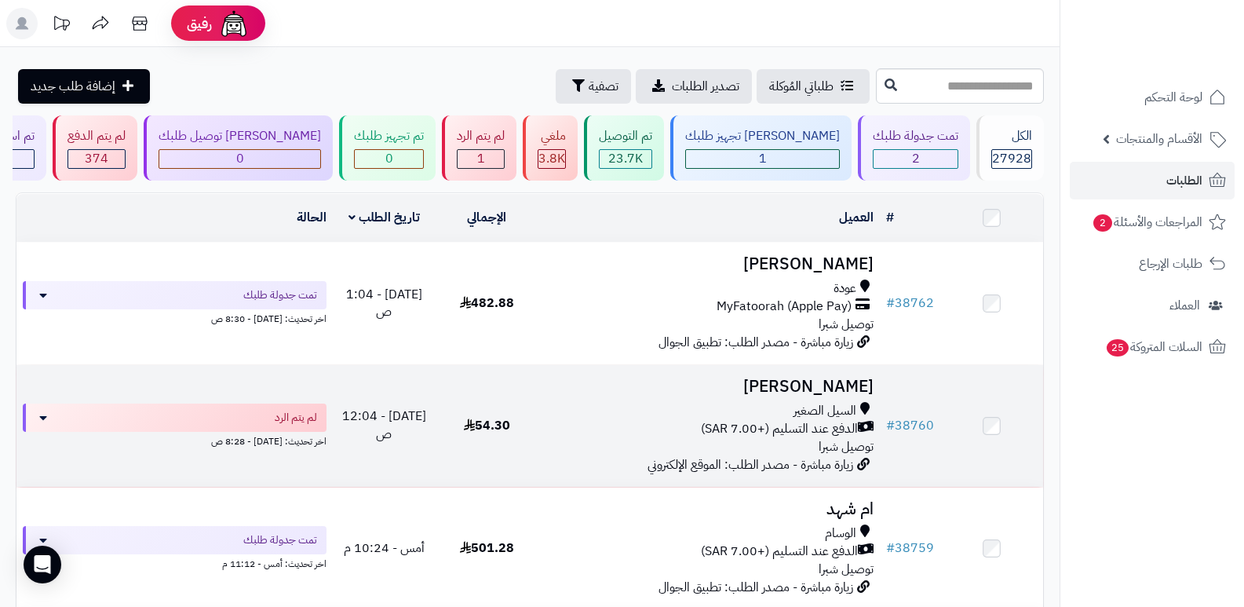
click at [826, 389] on h3 "[PERSON_NAME]" at bounding box center [710, 387] width 330 height 18
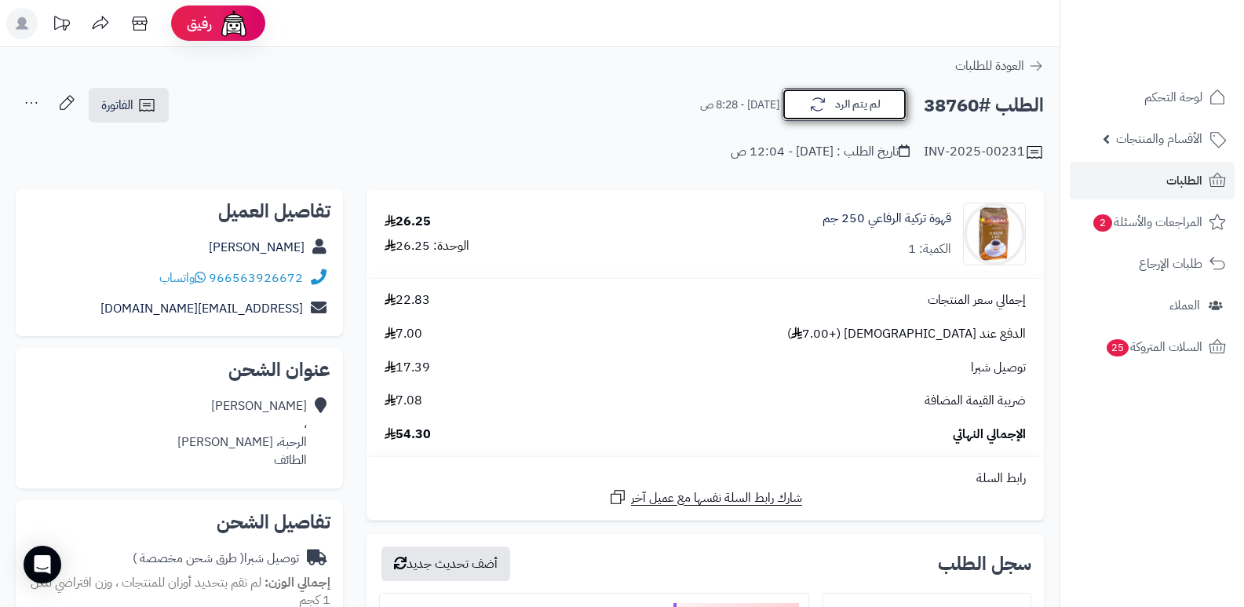
click at [857, 100] on button "لم يتم الرد" at bounding box center [845, 104] width 126 height 33
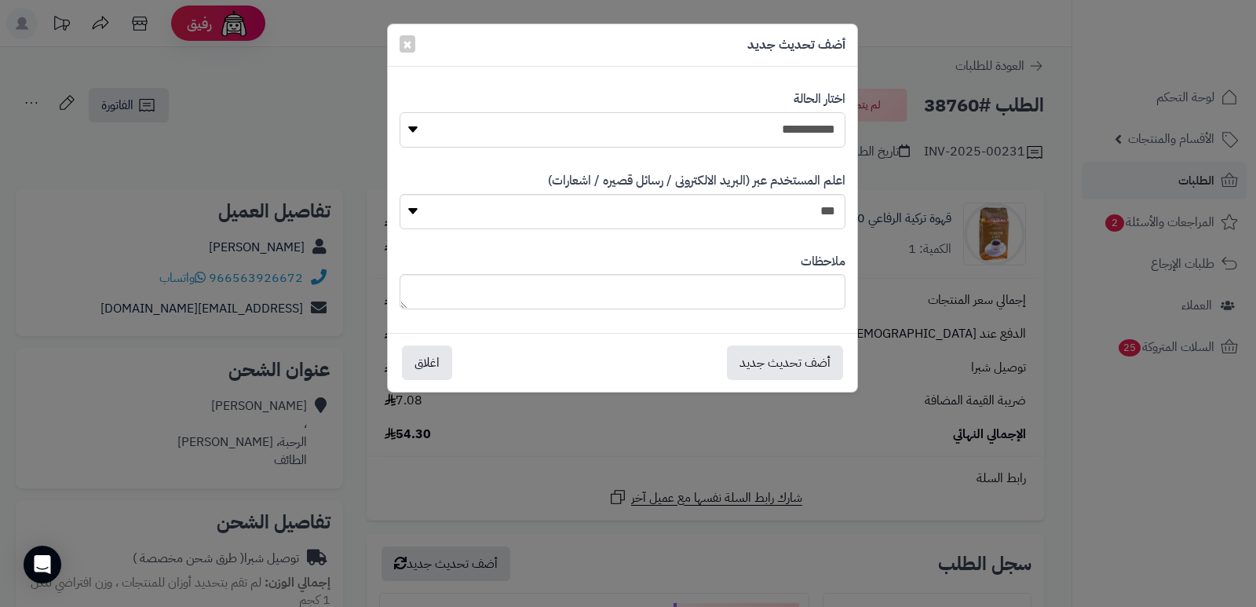
click at [809, 129] on select "**********" at bounding box center [623, 129] width 446 height 35
click at [400, 112] on select "**********" at bounding box center [623, 129] width 446 height 35
click at [817, 300] on textarea at bounding box center [623, 291] width 446 height 35
type textarea "*"
type textarea "*********"
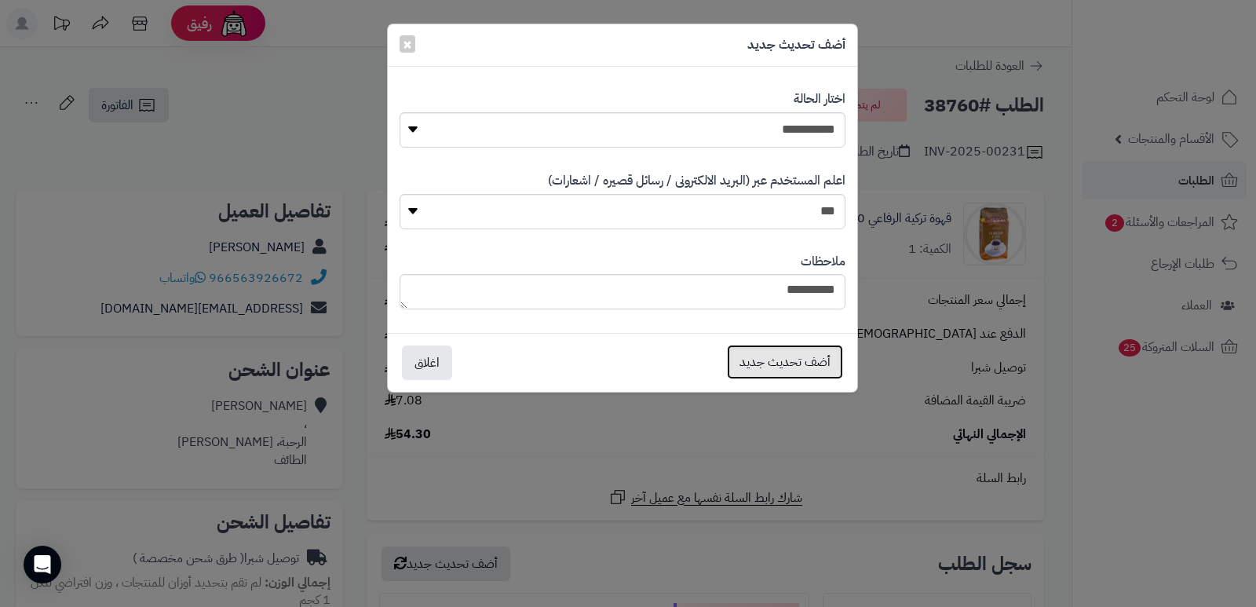
click at [803, 356] on button "أضف تحديث جديد" at bounding box center [785, 362] width 116 height 35
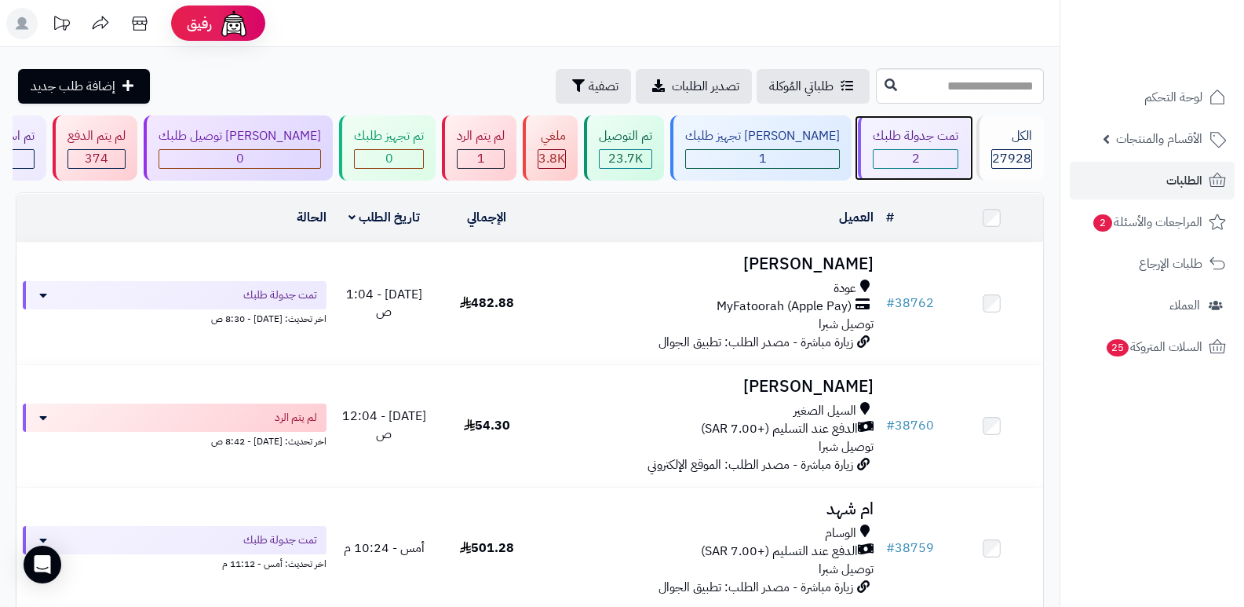
click at [936, 166] on div "2" at bounding box center [916, 159] width 84 height 18
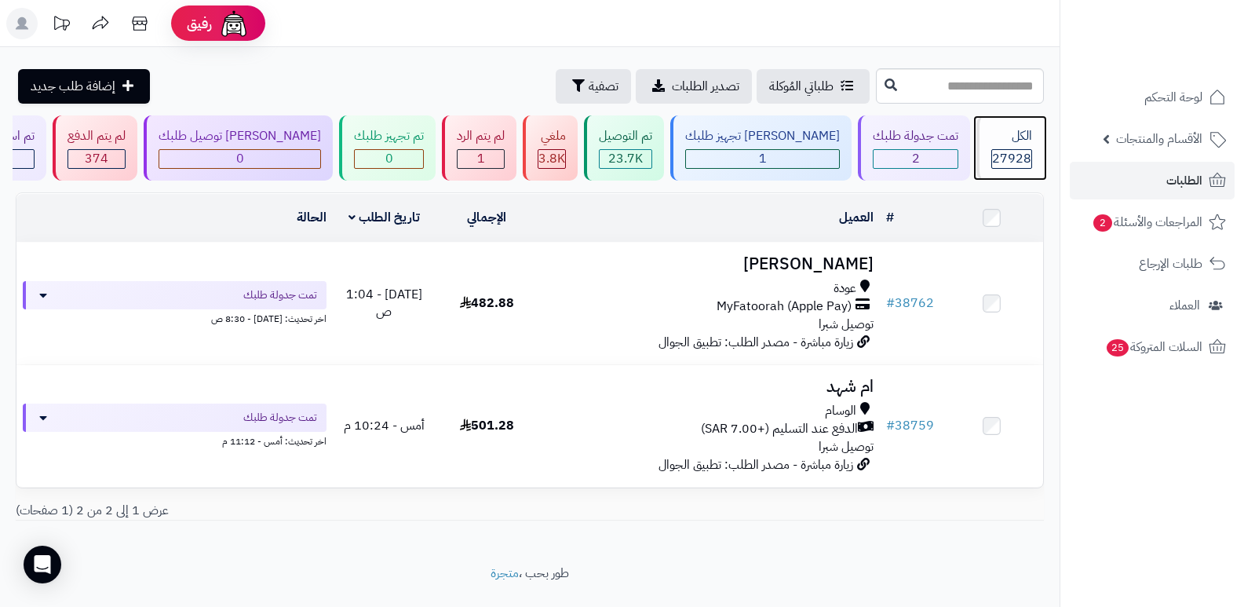
click at [992, 149] on div "27928" at bounding box center [1012, 159] width 41 height 20
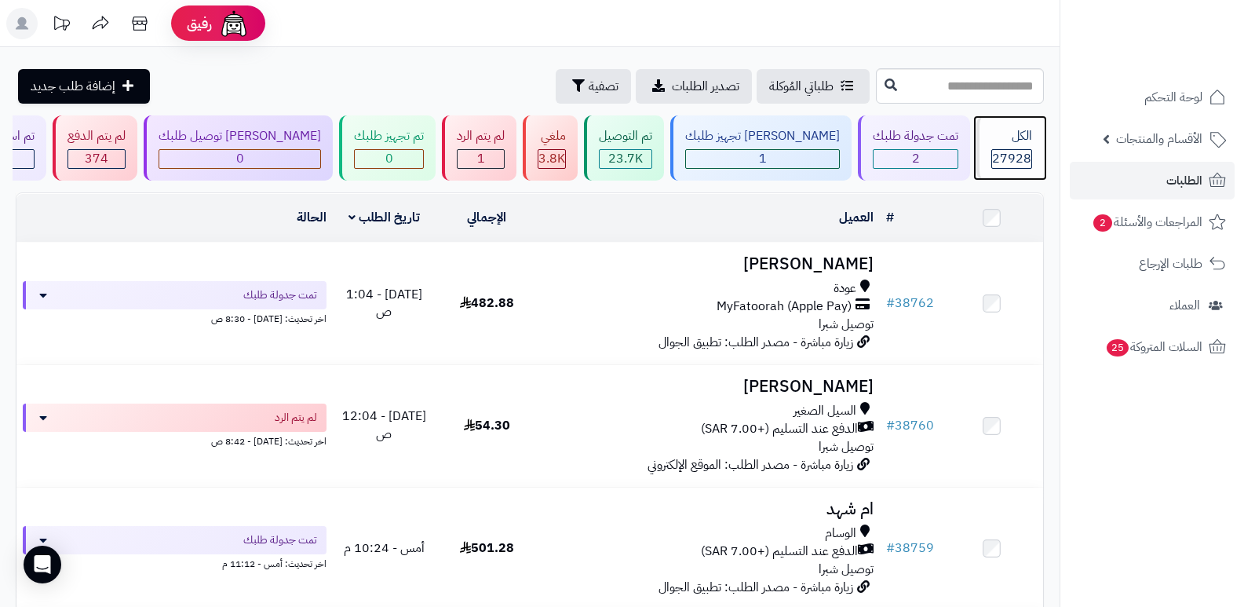
click at [1025, 146] on div "الكل 27928" at bounding box center [1011, 147] width 68 height 65
click at [1019, 130] on div "الكل" at bounding box center [1012, 136] width 41 height 18
click at [1008, 163] on span "27928" at bounding box center [1011, 158] width 39 height 19
click at [1002, 149] on span "27928" at bounding box center [1011, 158] width 39 height 19
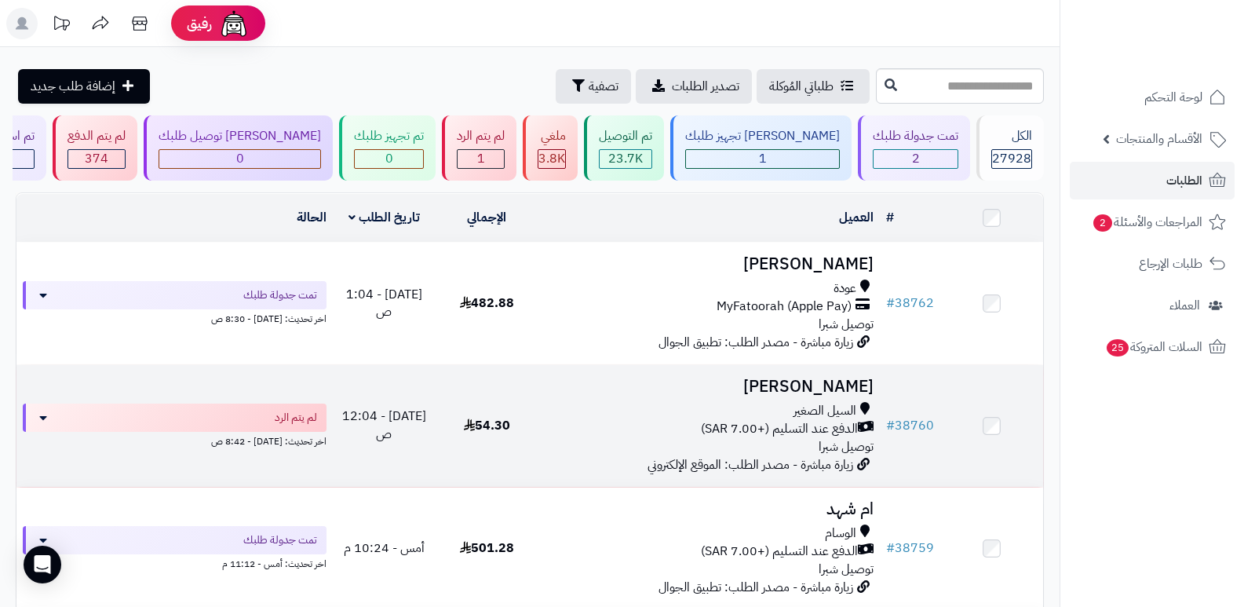
click at [842, 390] on h3 "[PERSON_NAME]" at bounding box center [710, 387] width 330 height 18
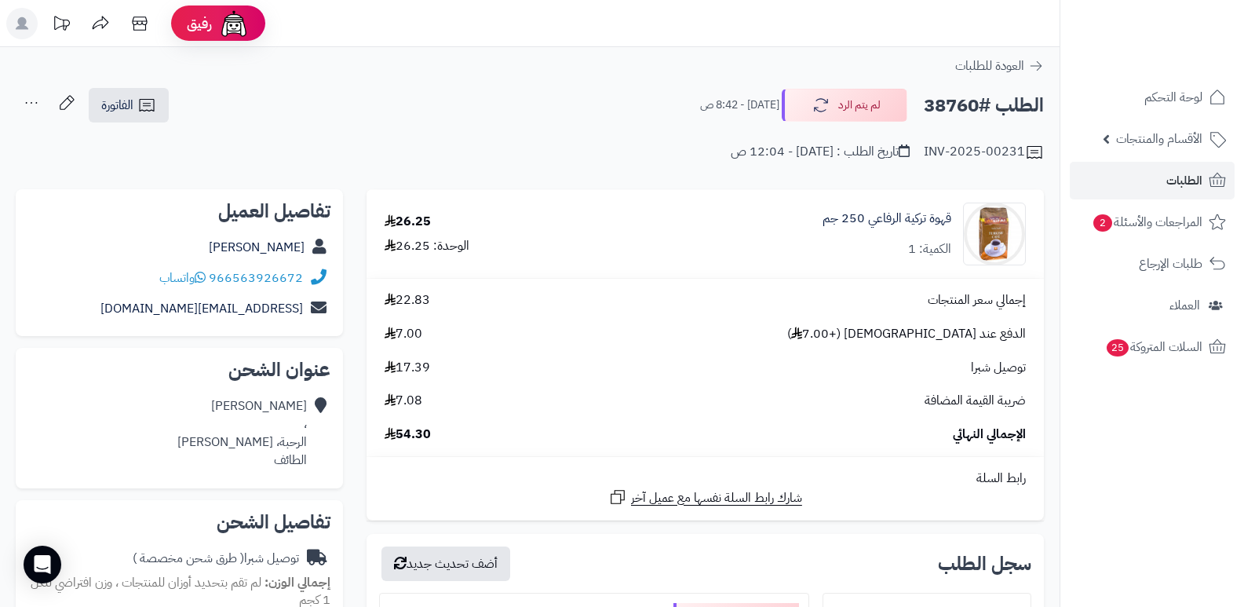
scroll to position [393, 0]
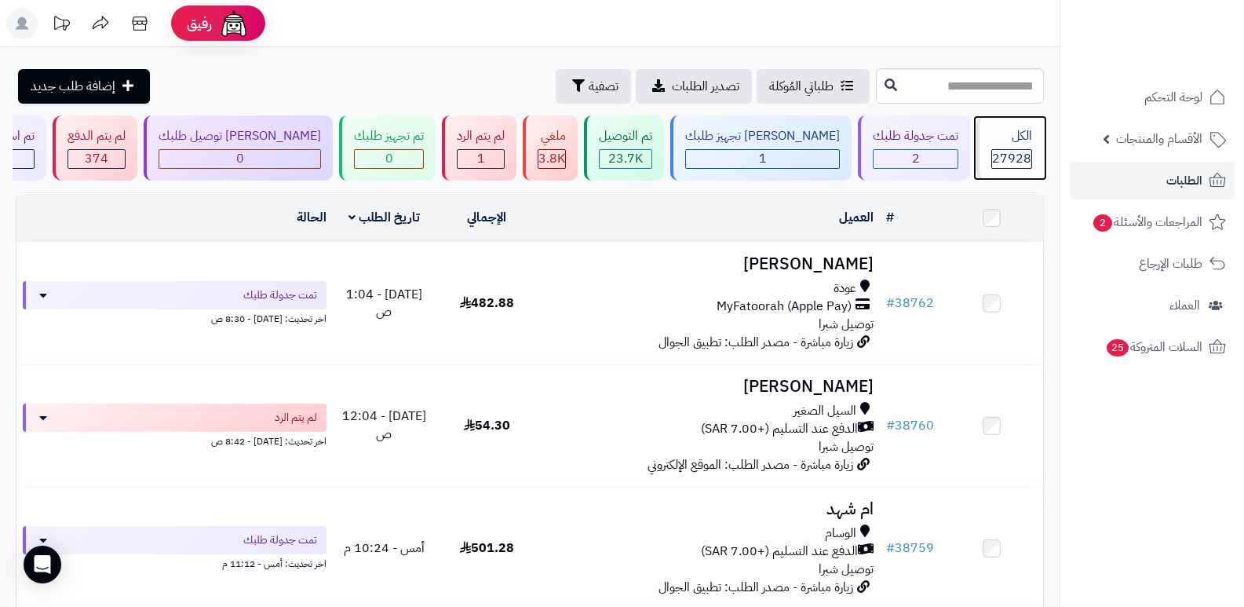
click at [1017, 148] on div "الكل 27928" at bounding box center [1011, 147] width 68 height 65
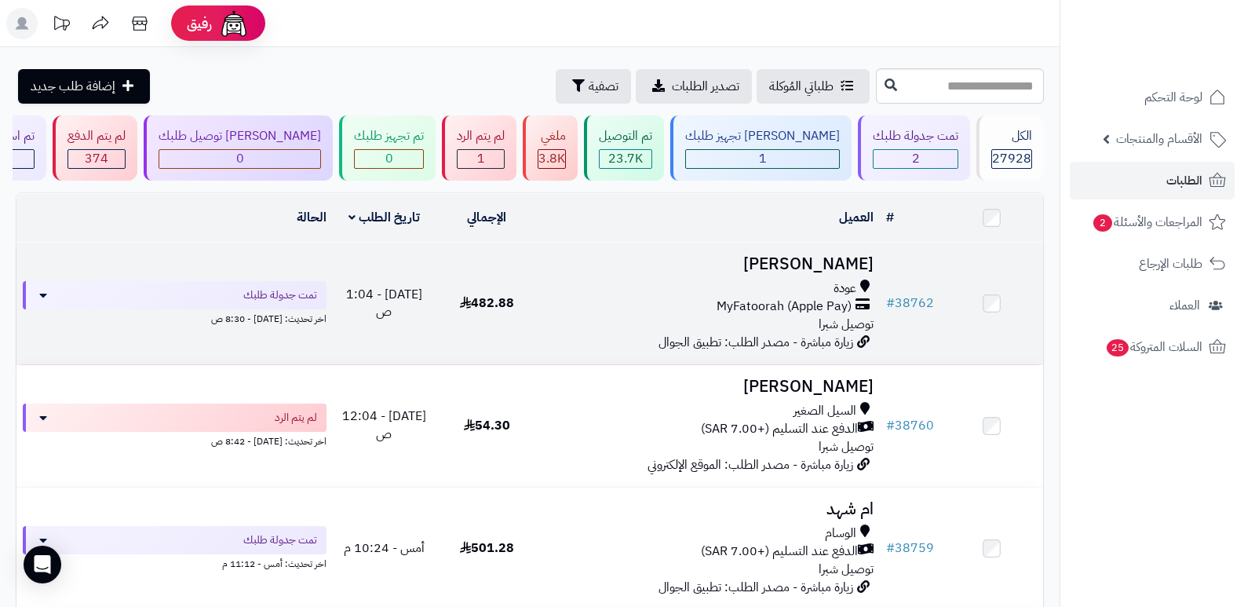
click at [813, 263] on h3 "[PERSON_NAME]" at bounding box center [710, 264] width 330 height 18
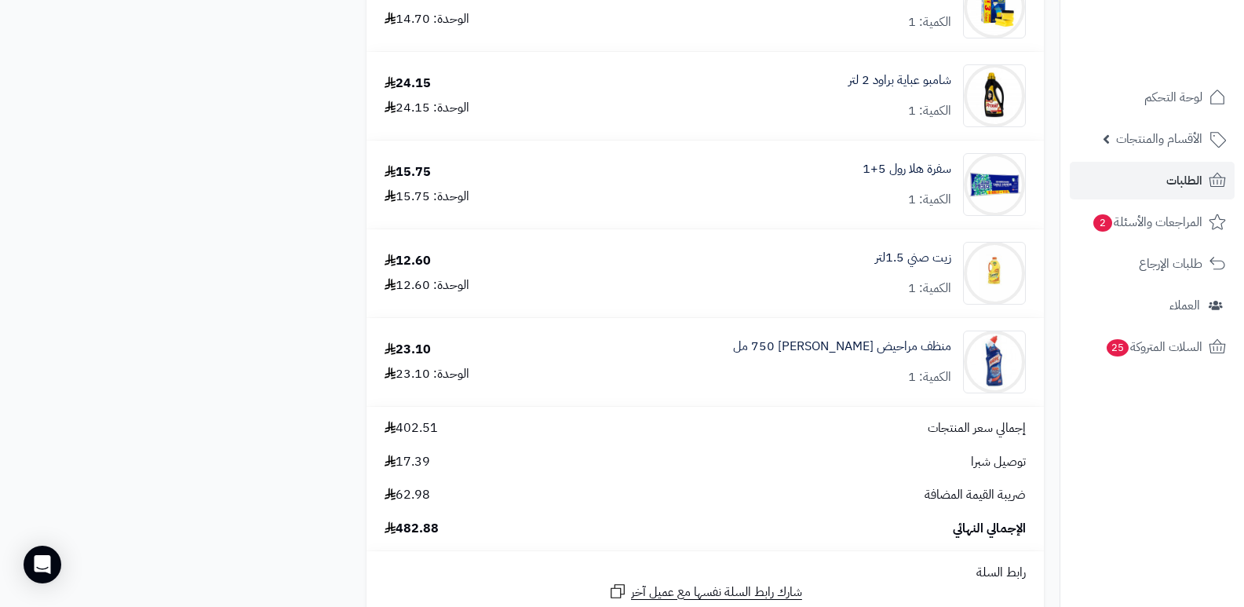
scroll to position [2748, 0]
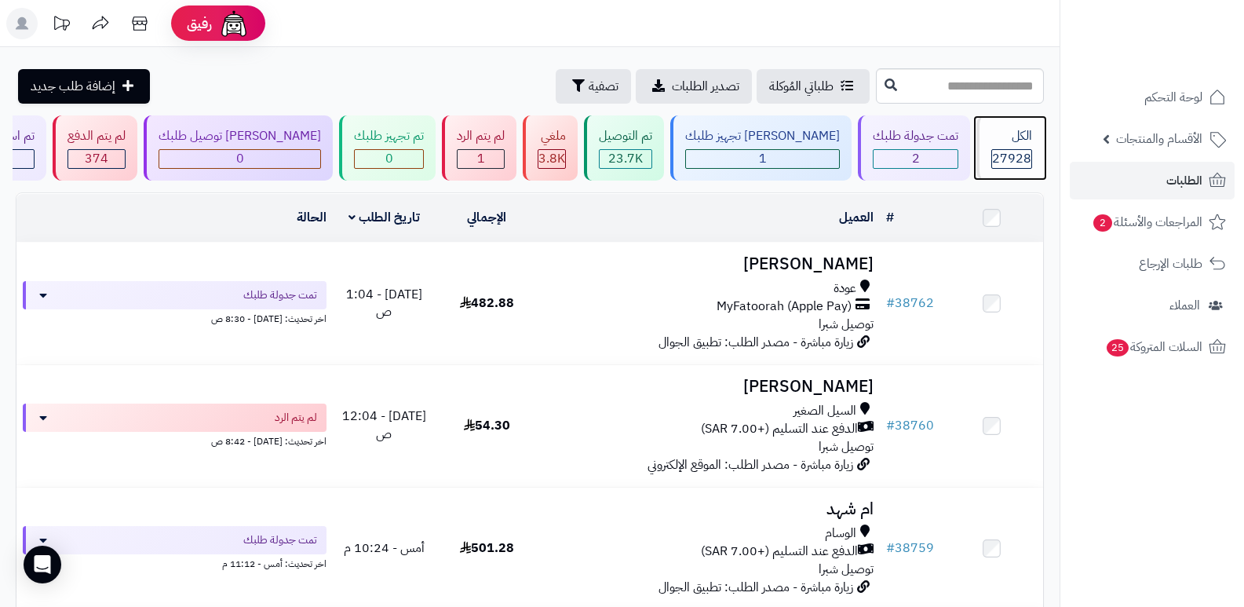
click at [1014, 145] on div "الكل 27928" at bounding box center [1011, 147] width 68 height 65
click at [1013, 145] on div "الكل 27928" at bounding box center [1011, 147] width 68 height 65
click at [1015, 127] on div "الكل" at bounding box center [1012, 136] width 41 height 18
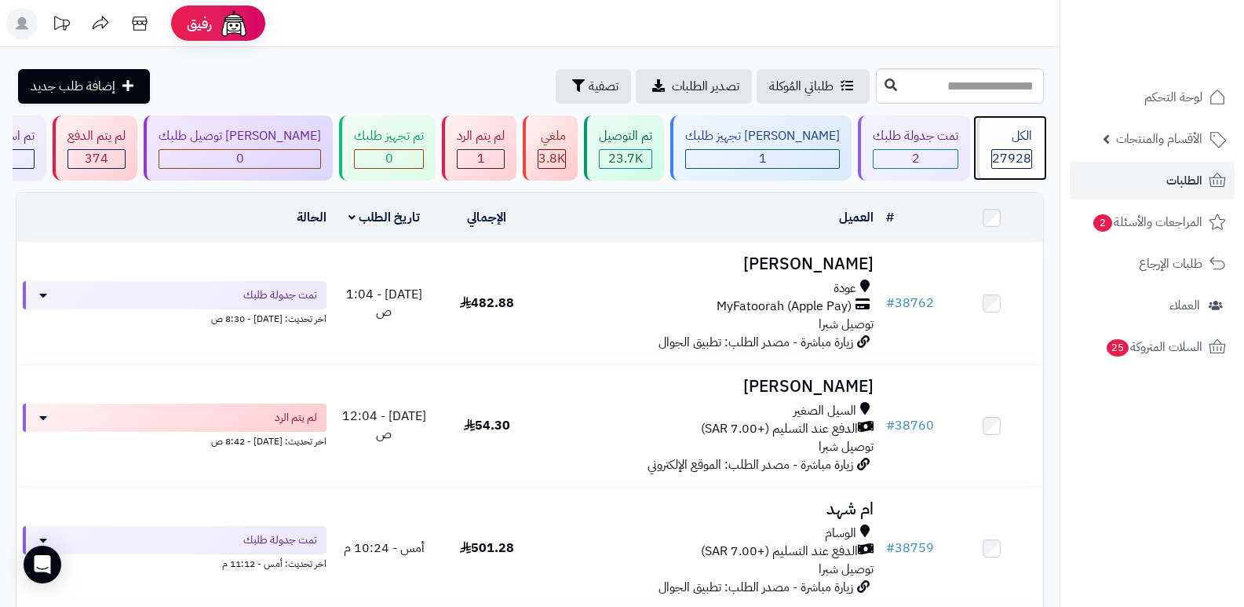
click at [1015, 127] on div "الكل" at bounding box center [1012, 136] width 41 height 18
click at [1016, 130] on div "الكل" at bounding box center [1012, 136] width 41 height 18
click at [1009, 132] on div "الكل" at bounding box center [1012, 136] width 41 height 18
click at [1000, 137] on div "الكل" at bounding box center [1012, 136] width 41 height 18
click at [1016, 171] on div "الكل 27928" at bounding box center [1011, 147] width 68 height 65
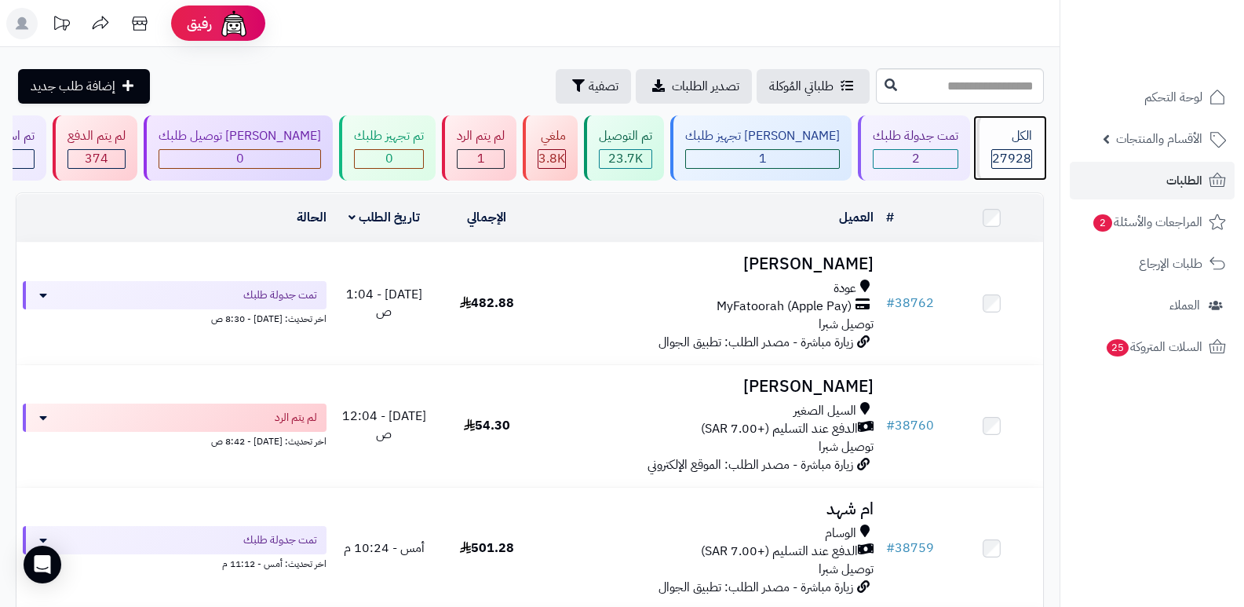
click at [1001, 160] on span "27928" at bounding box center [1011, 158] width 39 height 19
click at [998, 169] on div "الكل 27928" at bounding box center [1011, 147] width 68 height 65
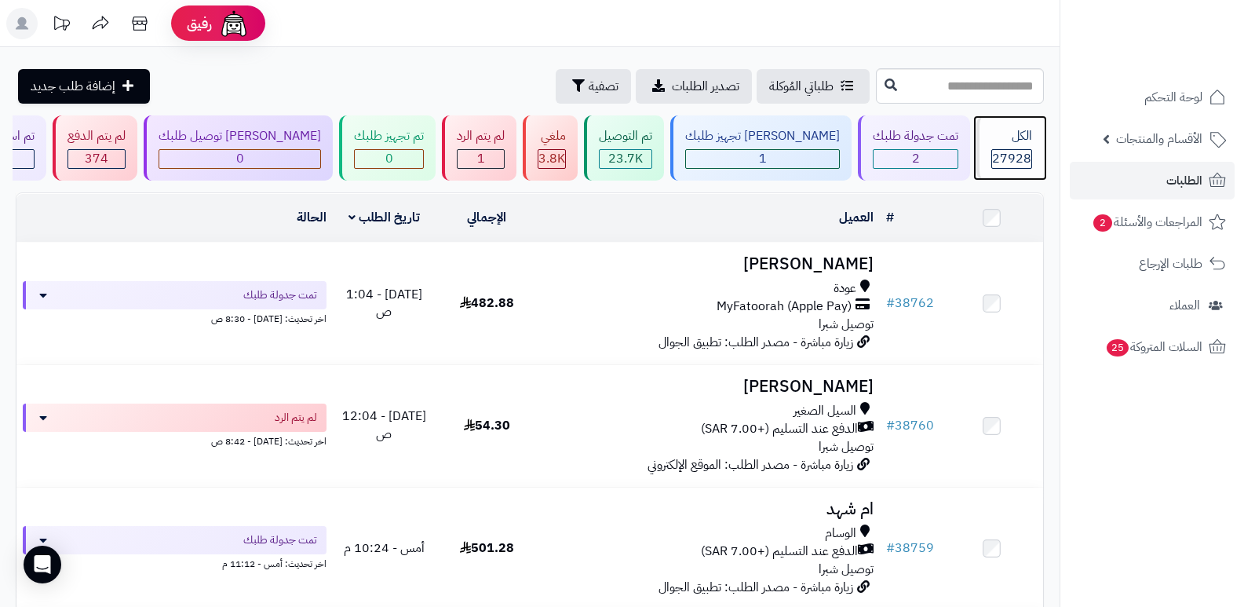
click at [1027, 137] on div "الكل" at bounding box center [1012, 136] width 41 height 18
click at [1013, 152] on span "27928" at bounding box center [1011, 158] width 39 height 19
click at [1019, 163] on span "27928" at bounding box center [1011, 158] width 39 height 19
click at [1010, 149] on span "27928" at bounding box center [1011, 158] width 39 height 19
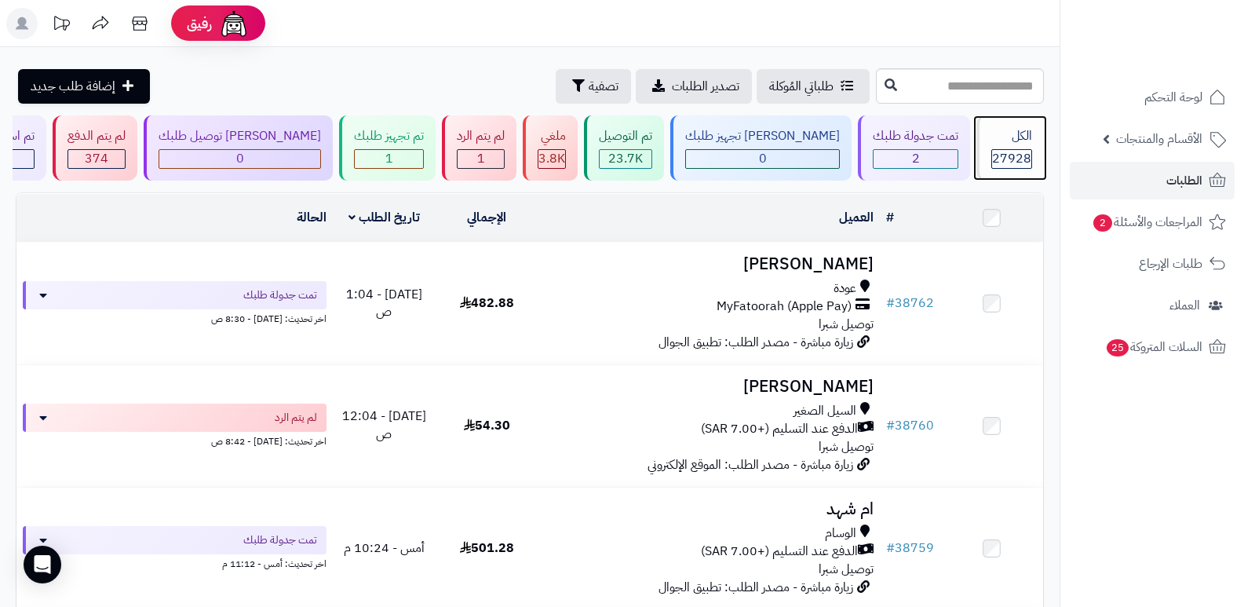
click at [1010, 149] on span "27928" at bounding box center [1011, 158] width 39 height 19
click at [1014, 134] on div "الكل" at bounding box center [1012, 136] width 41 height 18
click at [1004, 149] on span "27928" at bounding box center [1011, 158] width 39 height 19
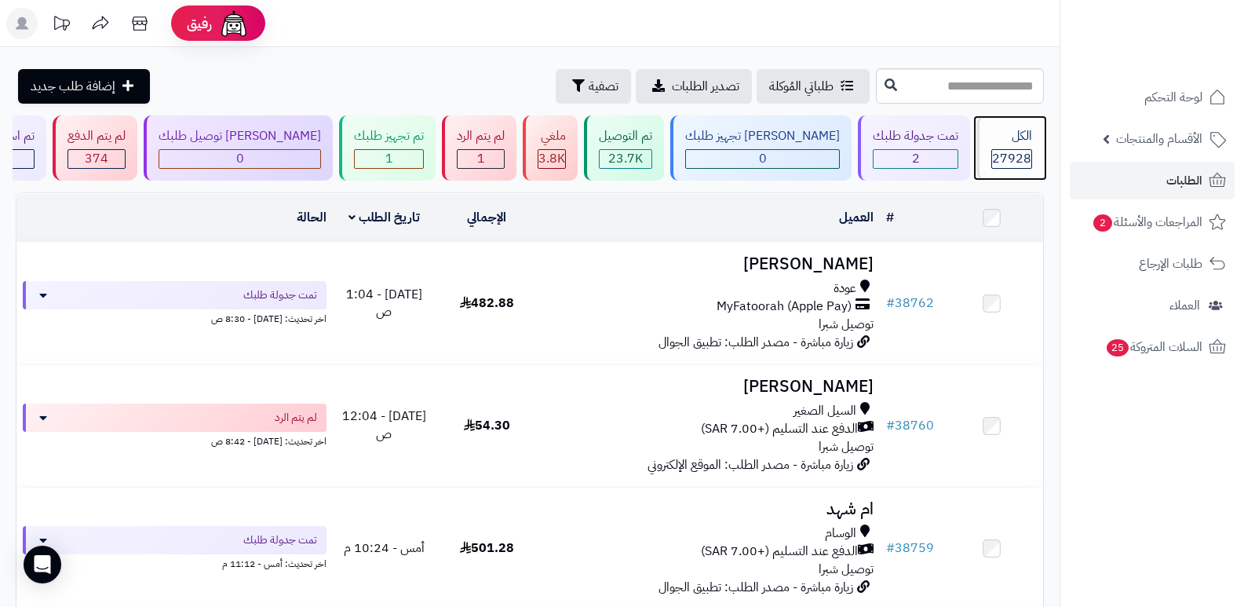
click at [1004, 149] on span "27928" at bounding box center [1011, 158] width 39 height 19
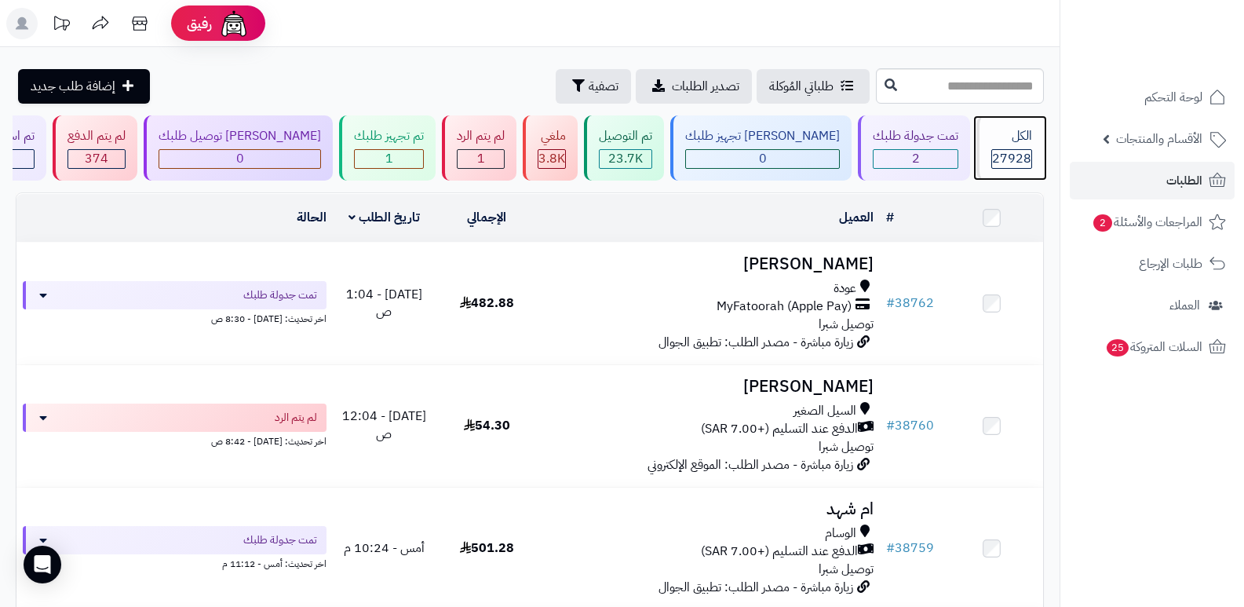
click at [1004, 149] on span "27928" at bounding box center [1011, 158] width 39 height 19
click at [1010, 162] on span "27928" at bounding box center [1011, 158] width 39 height 19
click at [1009, 161] on span "27928" at bounding box center [1011, 158] width 39 height 19
click at [1003, 141] on div "الكل" at bounding box center [1012, 136] width 41 height 18
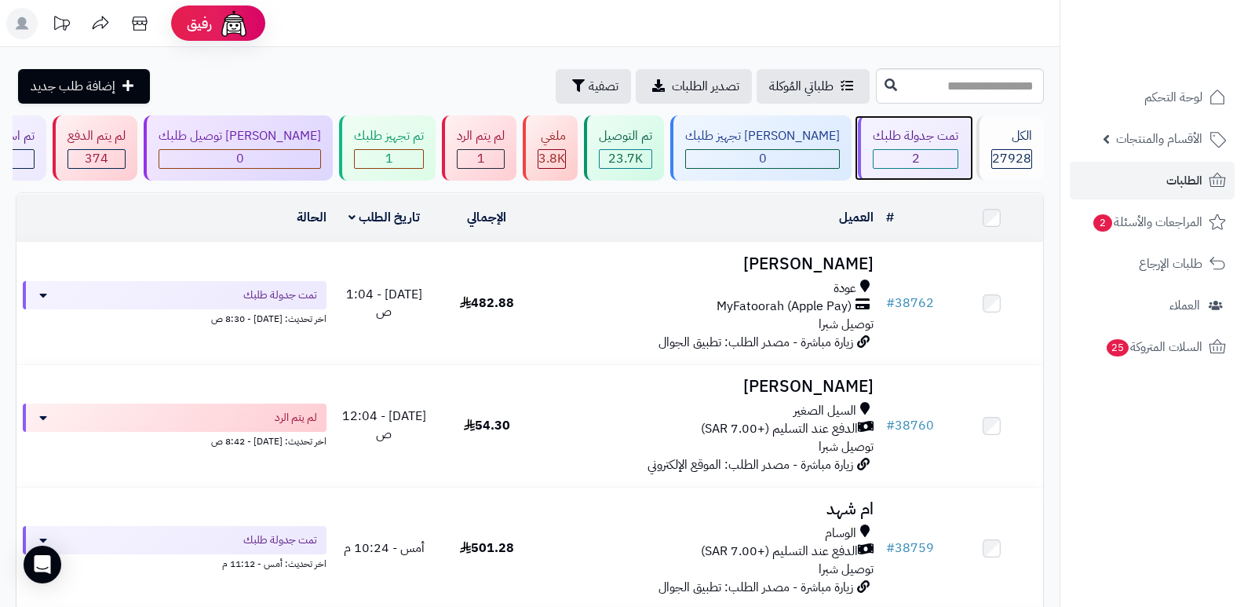
click at [967, 148] on link "تمت جدولة طلبك 2" at bounding box center [914, 147] width 119 height 65
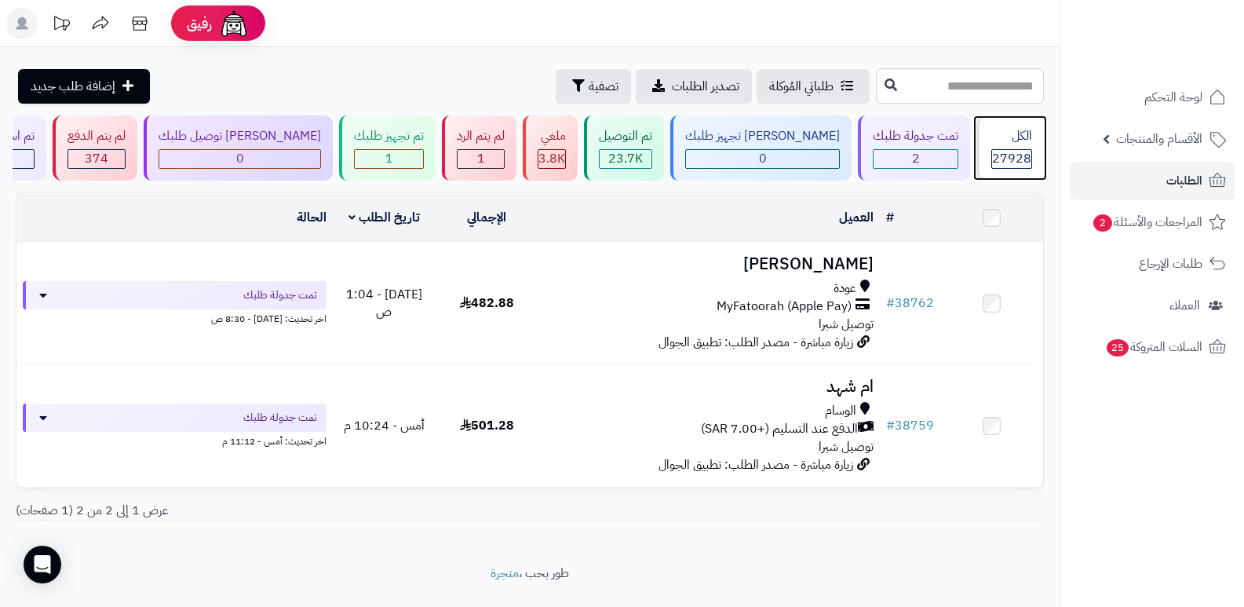
click at [981, 148] on div "الكل 27928" at bounding box center [1011, 147] width 68 height 65
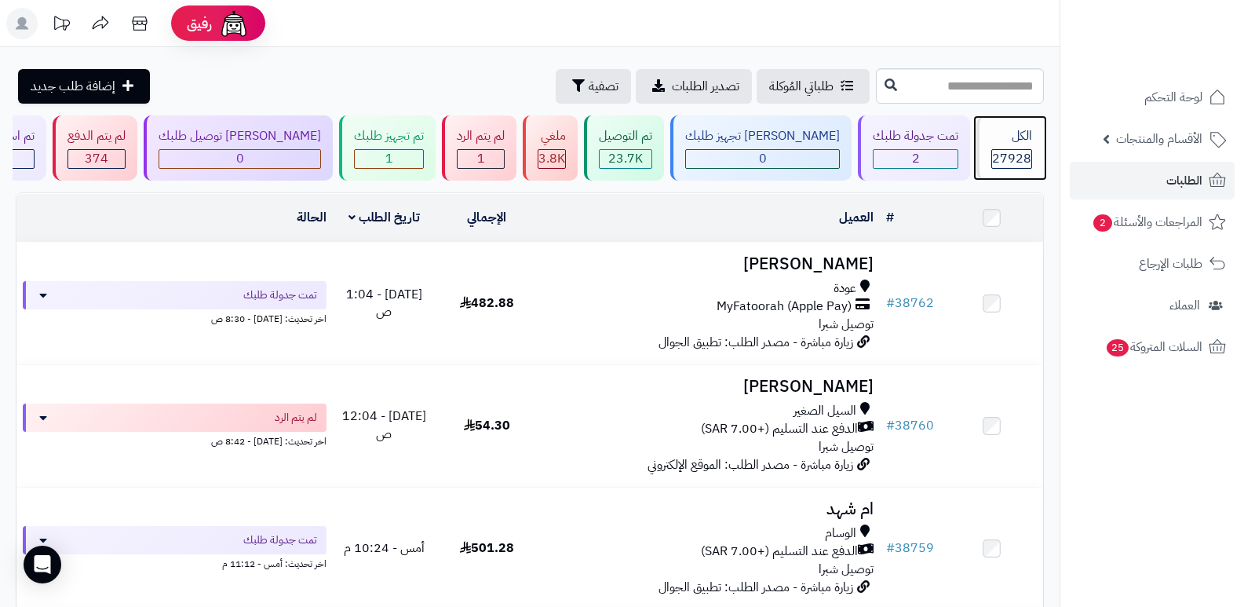
click at [981, 148] on div "الكل 27928" at bounding box center [1011, 147] width 68 height 65
click at [992, 144] on div "الكل" at bounding box center [1012, 136] width 41 height 18
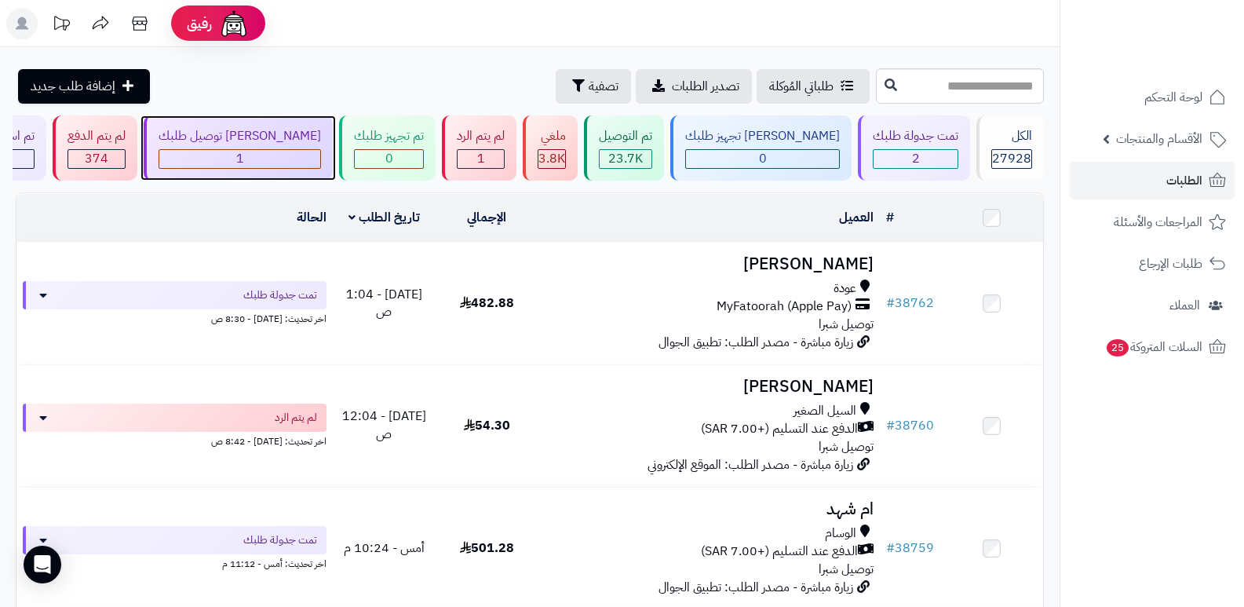
click at [244, 157] on span "1" at bounding box center [240, 158] width 8 height 19
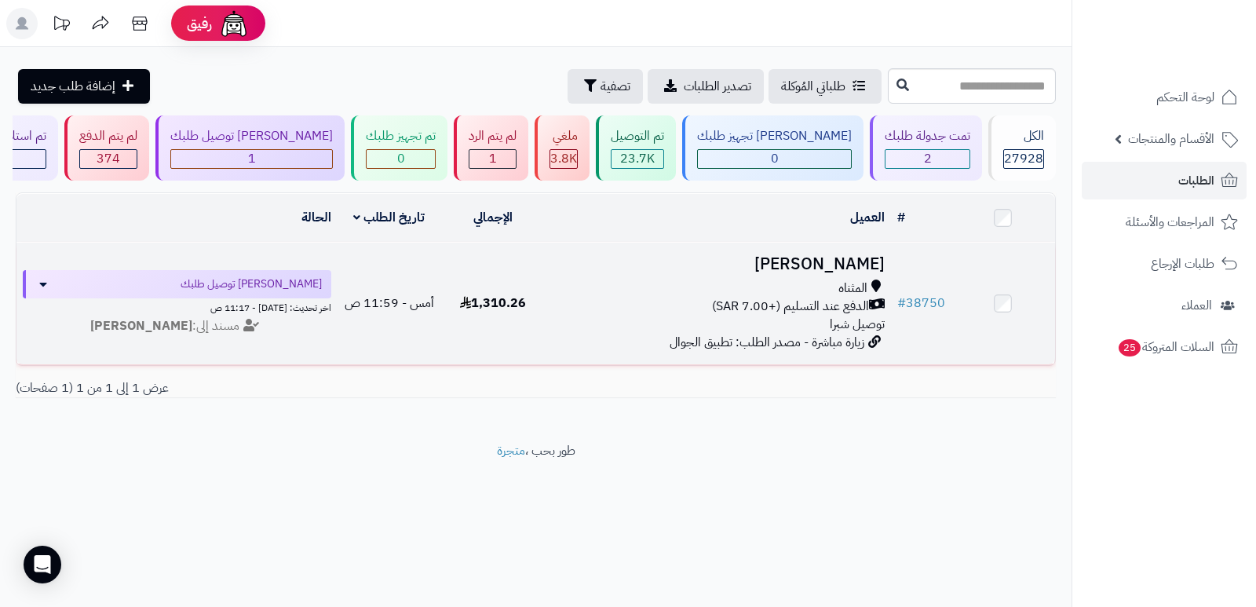
click at [851, 264] on h3 "[PERSON_NAME]" at bounding box center [718, 264] width 334 height 18
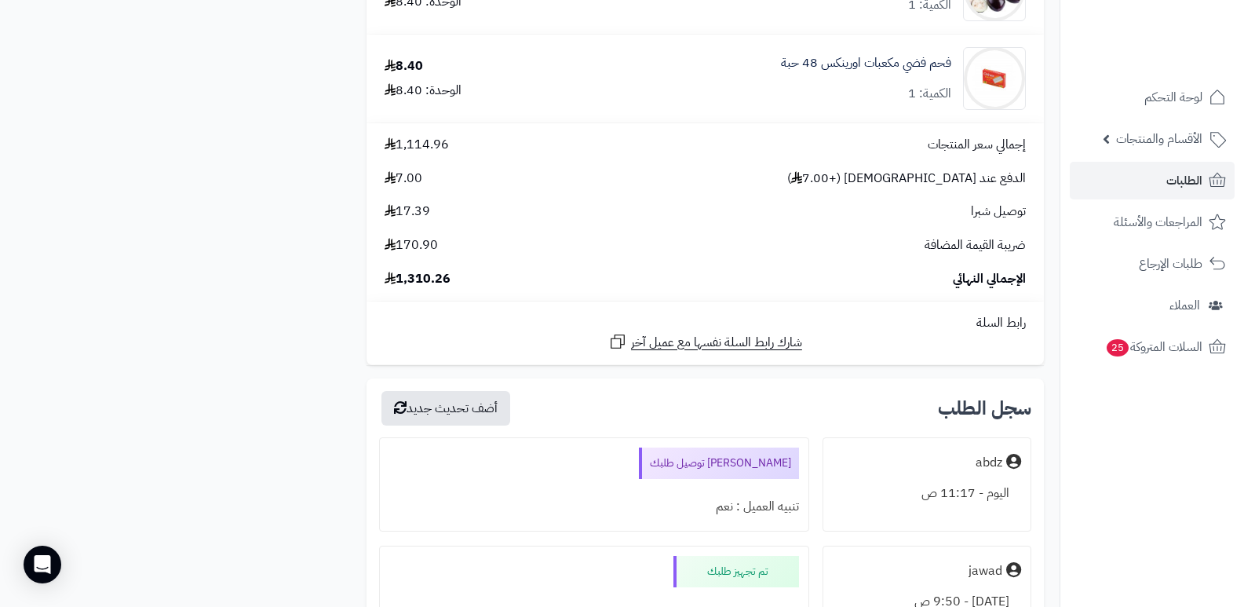
scroll to position [6438, 0]
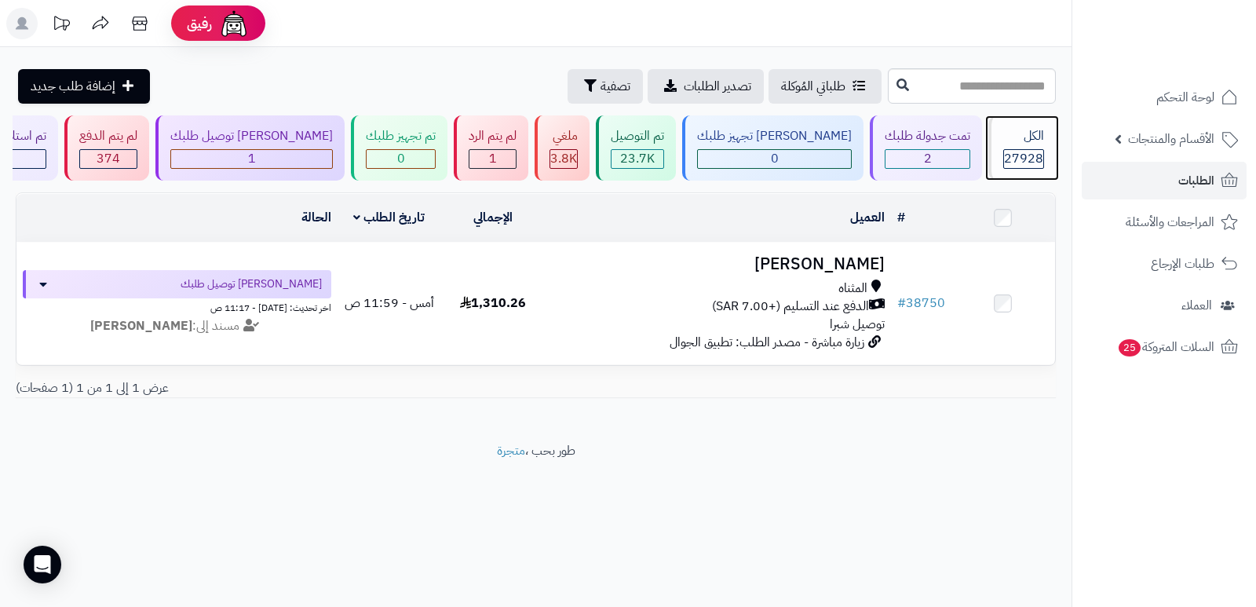
click at [1038, 156] on span "27928" at bounding box center [1023, 158] width 39 height 19
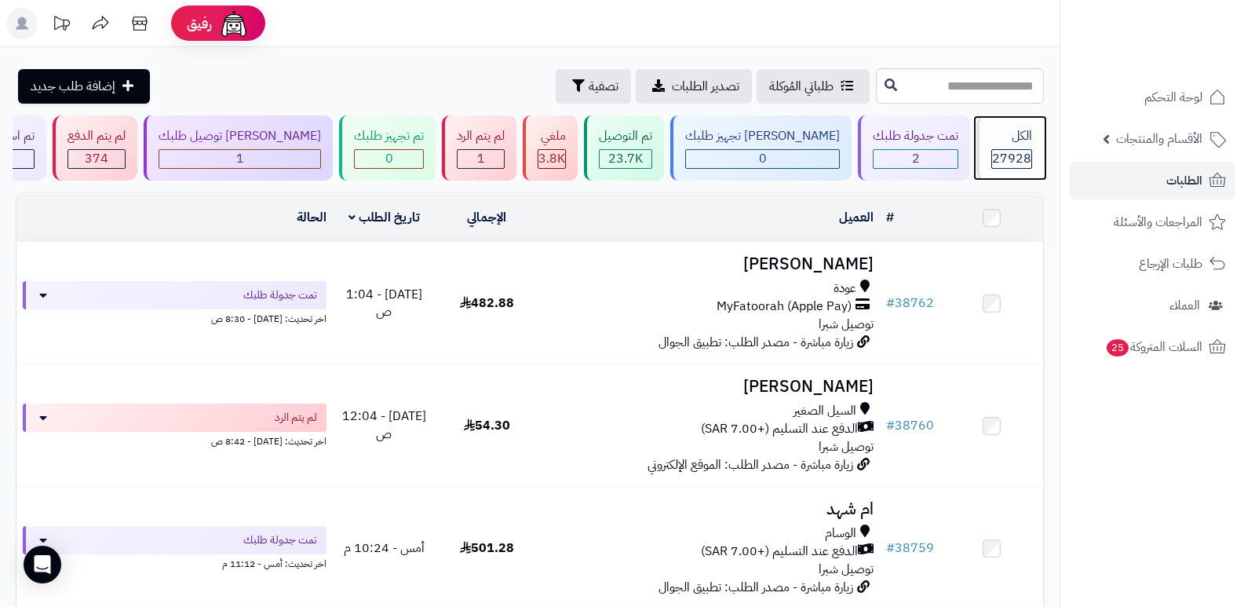
click at [1024, 147] on div "الكل 27928" at bounding box center [1011, 147] width 68 height 65
click at [995, 157] on span "27928" at bounding box center [1011, 158] width 39 height 19
click at [1011, 155] on span "27928" at bounding box center [1011, 158] width 39 height 19
click at [1013, 133] on div "الكل" at bounding box center [1012, 136] width 41 height 18
click at [999, 127] on div "الكل" at bounding box center [1012, 136] width 41 height 18
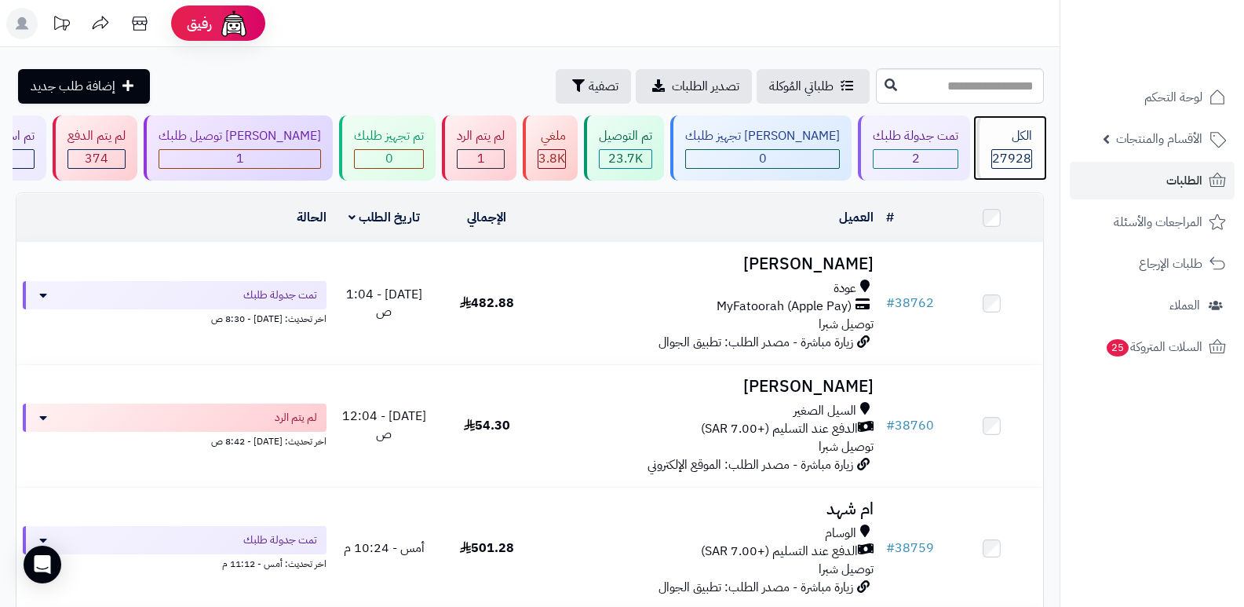
drag, startPoint x: 1002, startPoint y: 130, endPoint x: 1014, endPoint y: 123, distance: 13.7
click at [1004, 130] on div "الكل" at bounding box center [1012, 136] width 41 height 18
click at [1014, 122] on div "الكل 27928" at bounding box center [1011, 147] width 68 height 65
click at [1021, 149] on span "27928" at bounding box center [1011, 158] width 39 height 19
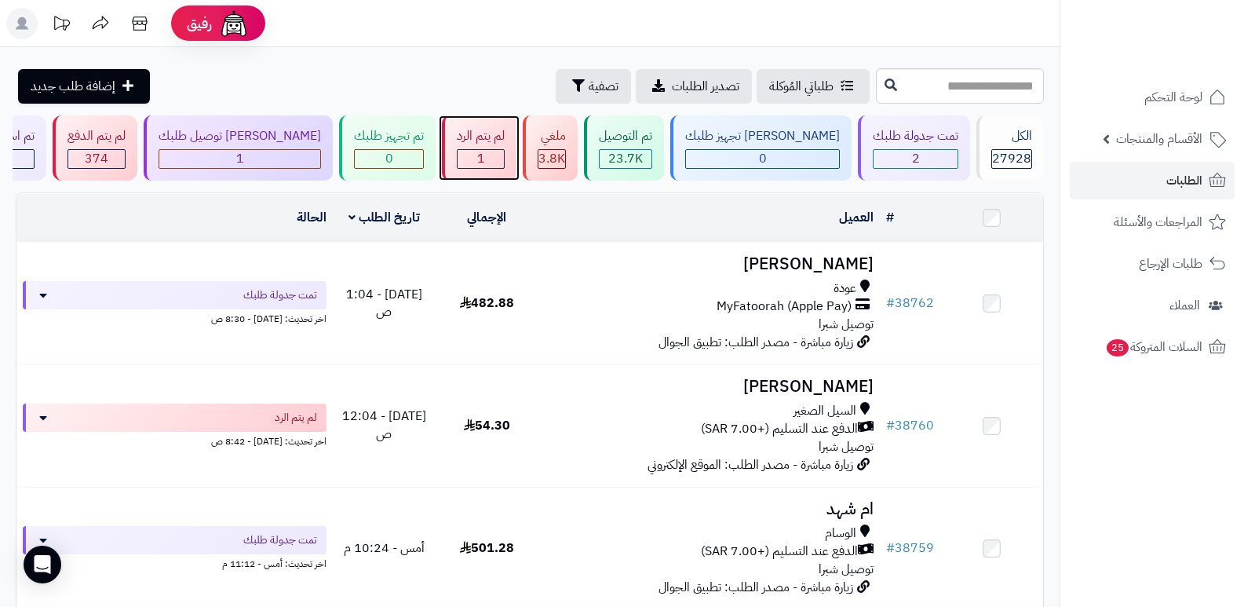
click at [504, 155] on div "1" at bounding box center [481, 159] width 46 height 18
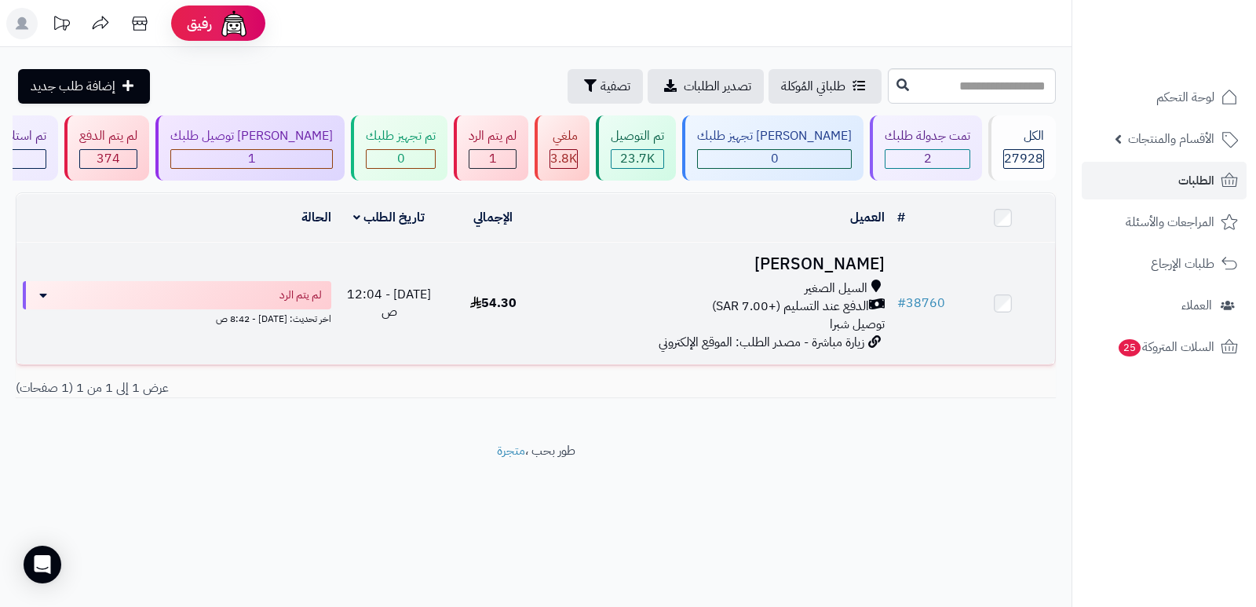
click at [842, 262] on h3 "[PERSON_NAME]" at bounding box center [718, 264] width 334 height 18
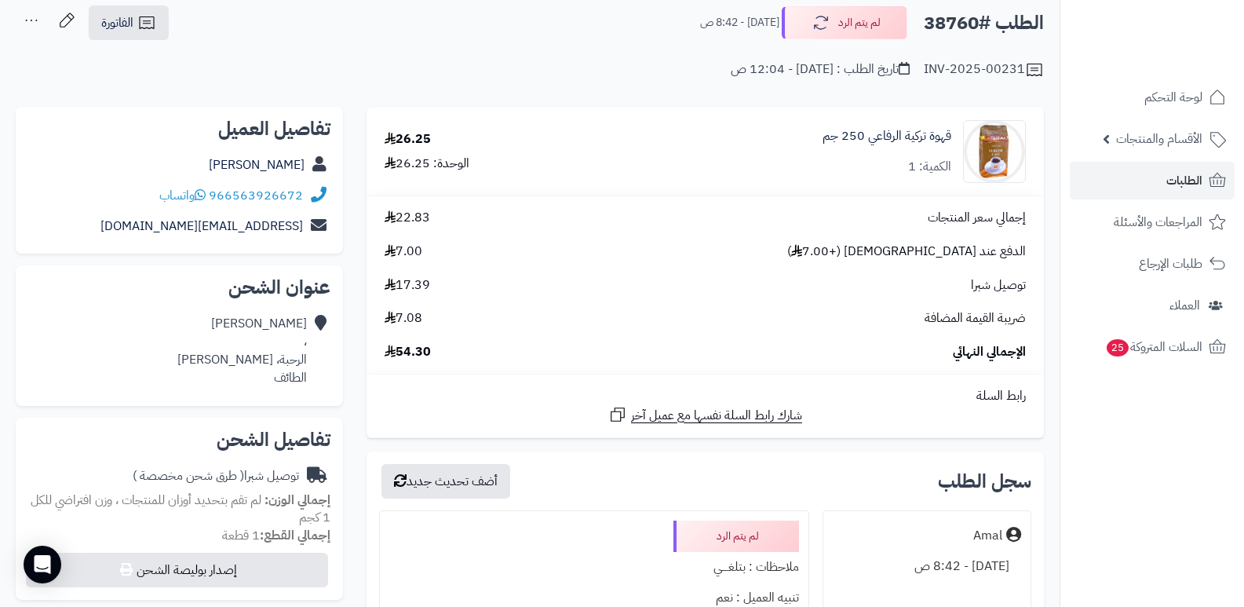
scroll to position [79, 0]
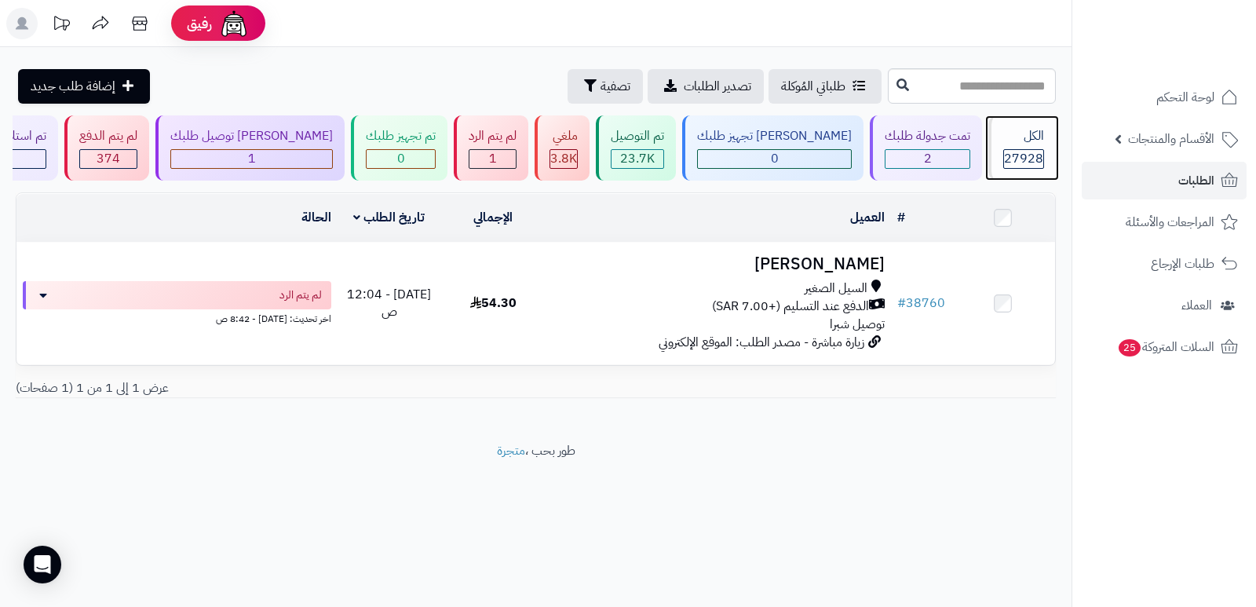
click at [1028, 145] on div "الكل 27928" at bounding box center [1022, 147] width 68 height 65
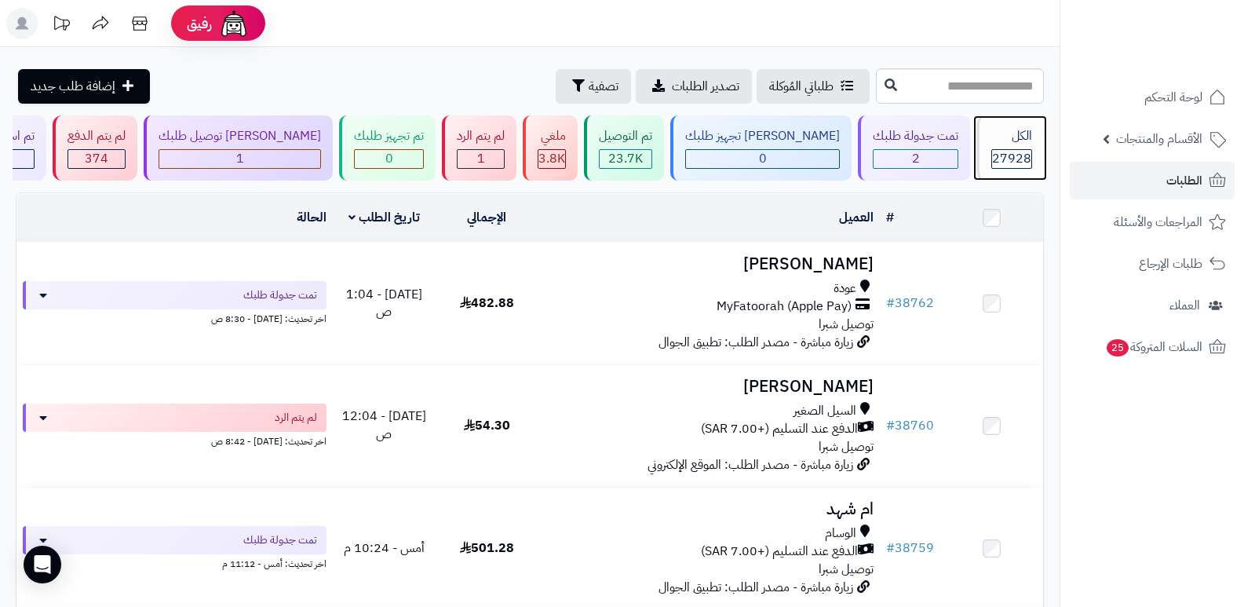
click at [1028, 145] on div "الكل 27928" at bounding box center [1011, 147] width 68 height 65
click at [1006, 166] on span "27928" at bounding box center [1011, 158] width 39 height 19
